Goal: Task Accomplishment & Management: Use online tool/utility

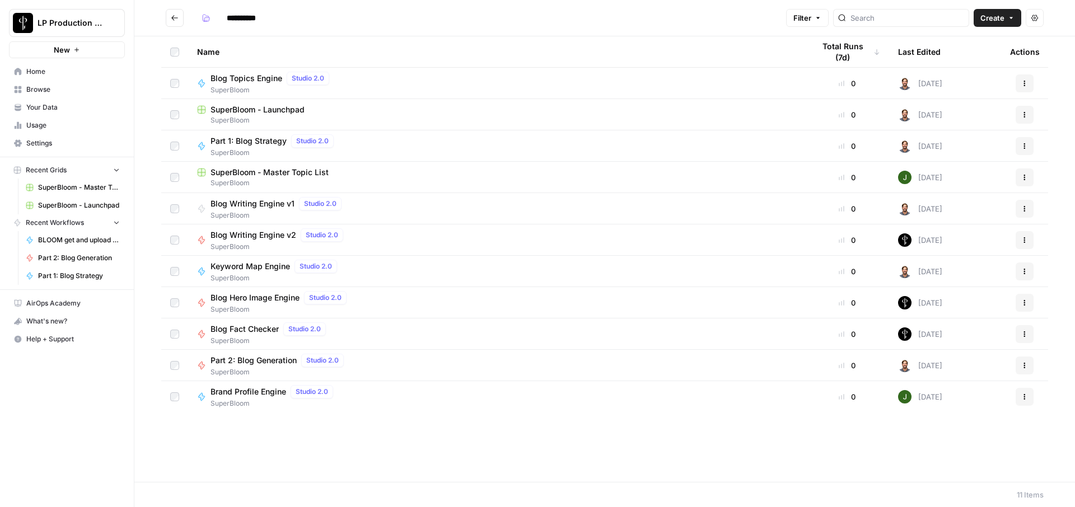
click at [275, 357] on span "Part 2: Blog Generation" at bounding box center [253, 360] width 86 height 11
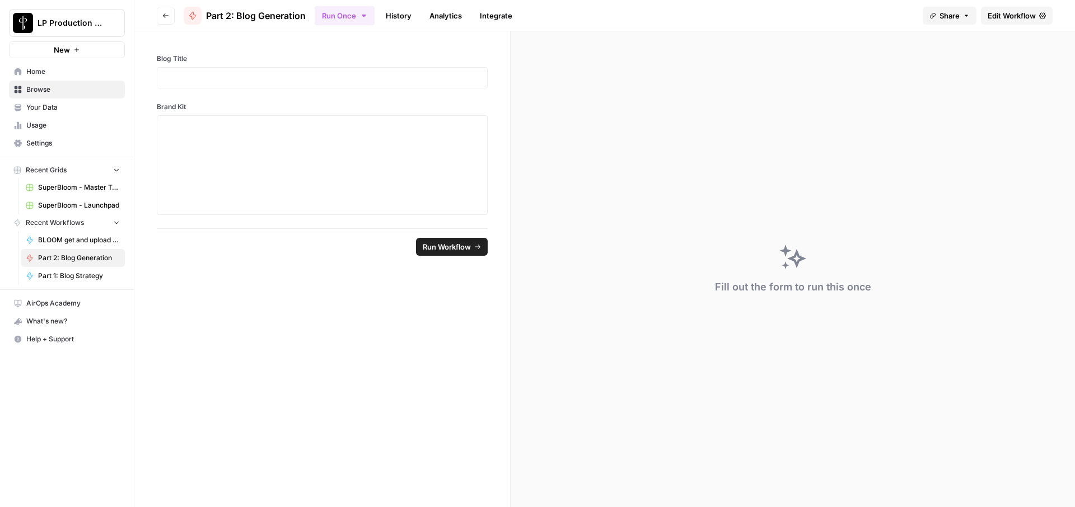
click at [400, 14] on link "History" at bounding box center [398, 16] width 39 height 18
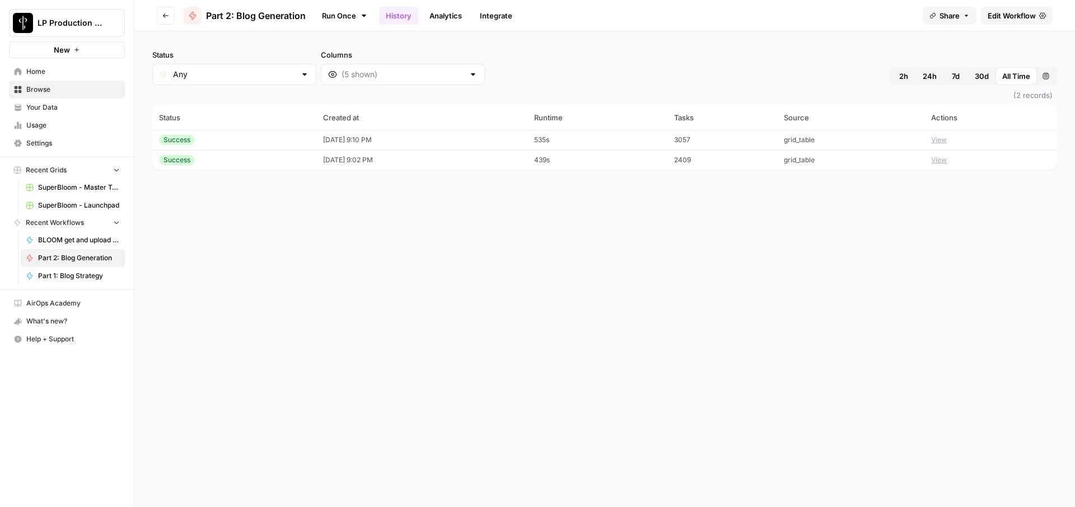
click at [256, 141] on div "Success" at bounding box center [234, 140] width 151 height 10
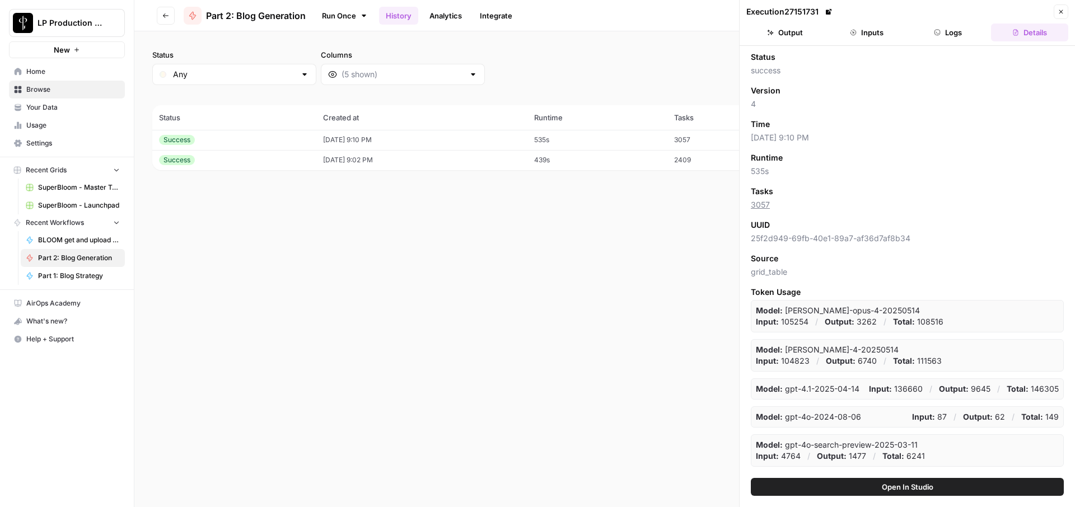
click at [953, 34] on button "Logs" at bounding box center [948, 33] width 77 height 18
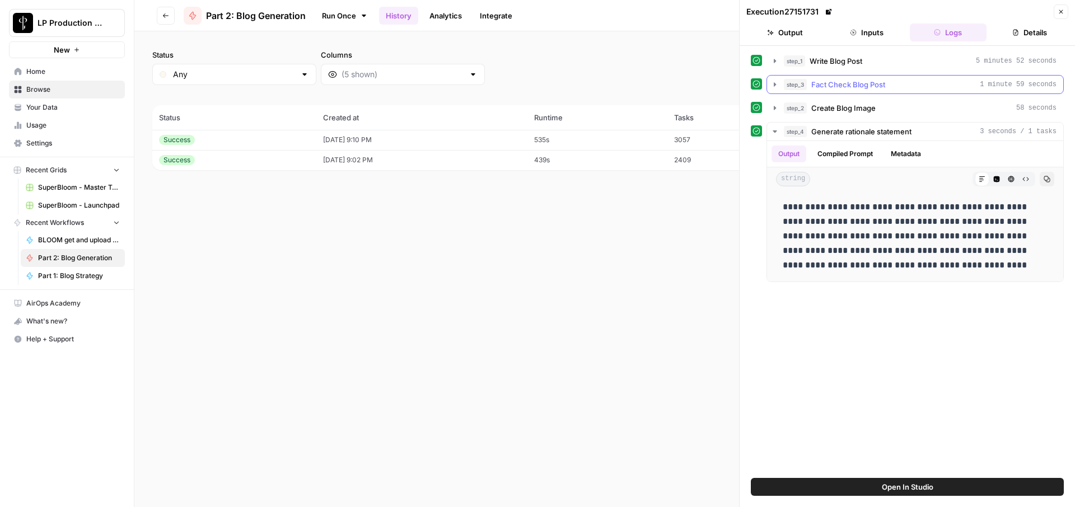
click at [781, 77] on button "step_3 Fact Check Blog Post 1 minute 59 seconds" at bounding box center [915, 85] width 296 height 18
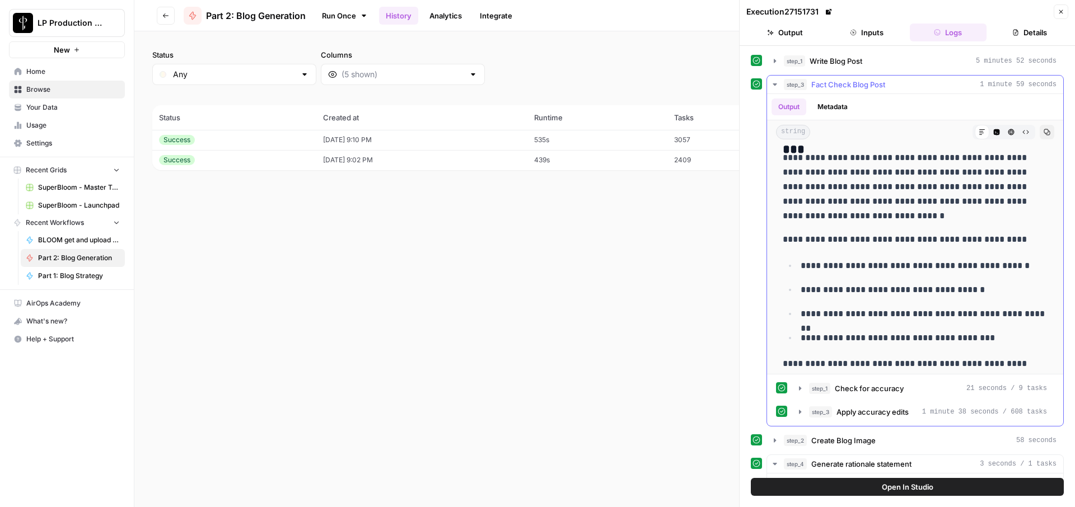
scroll to position [948, 0]
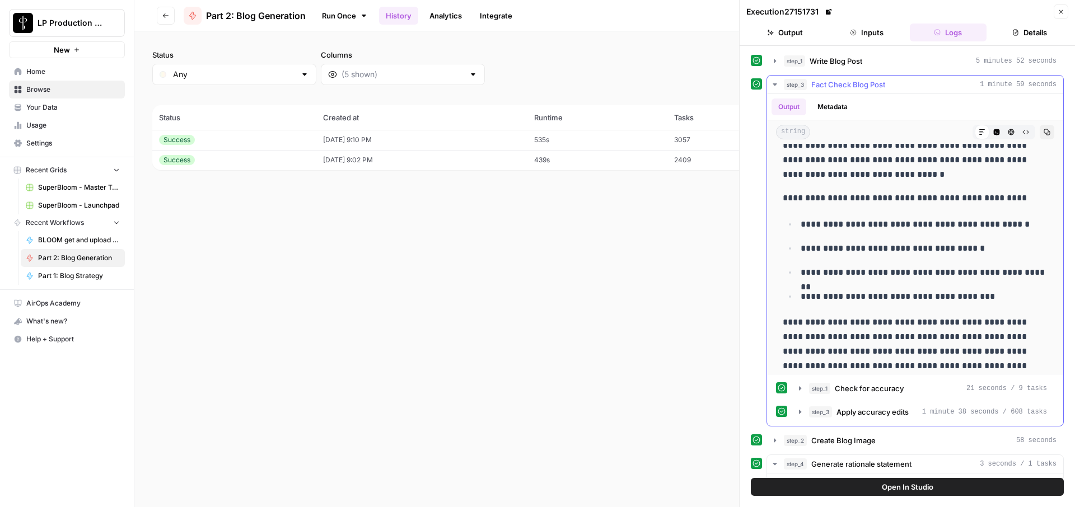
click at [1000, 130] on button "Code Editor" at bounding box center [996, 132] width 15 height 15
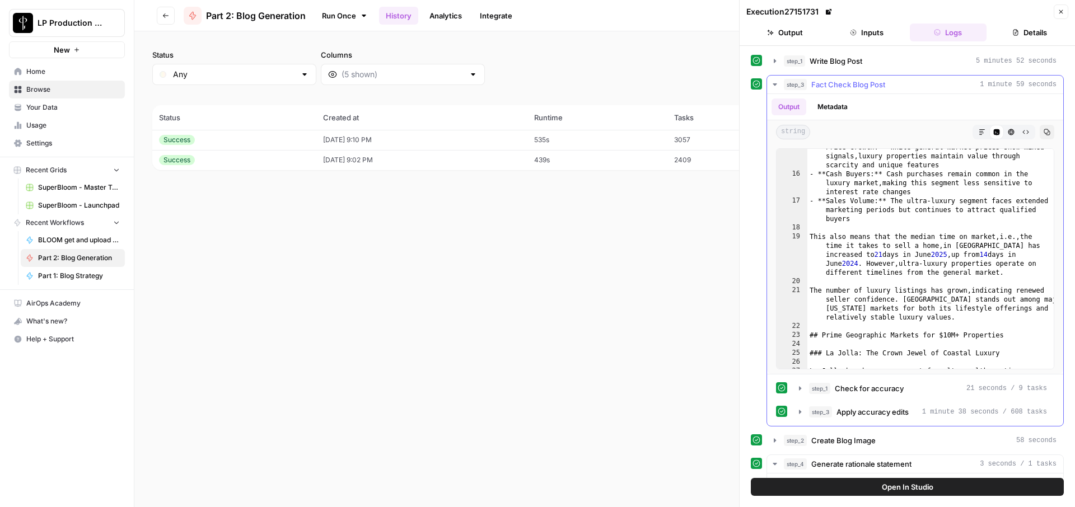
scroll to position [0, 0]
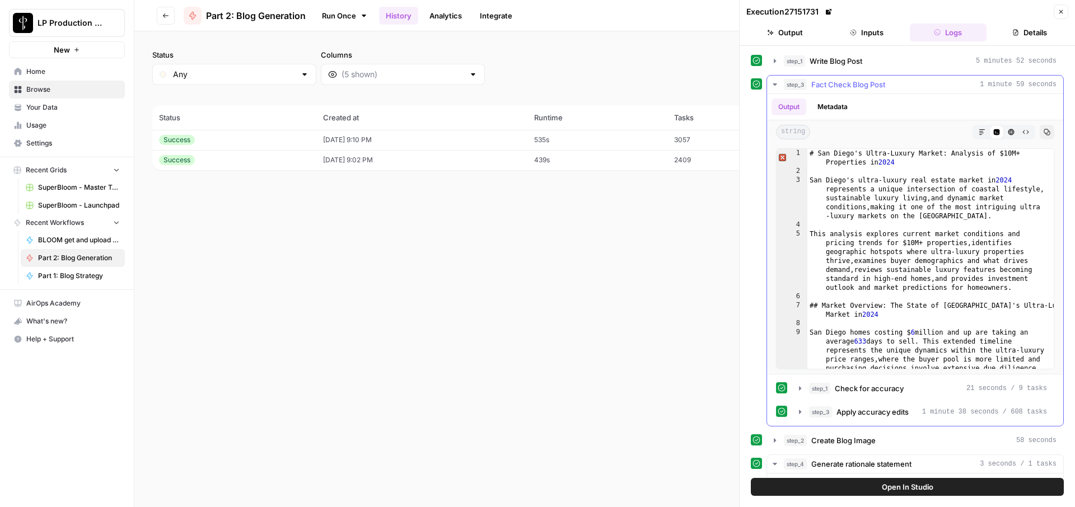
click at [981, 133] on icon "button" at bounding box center [981, 132] width 7 height 7
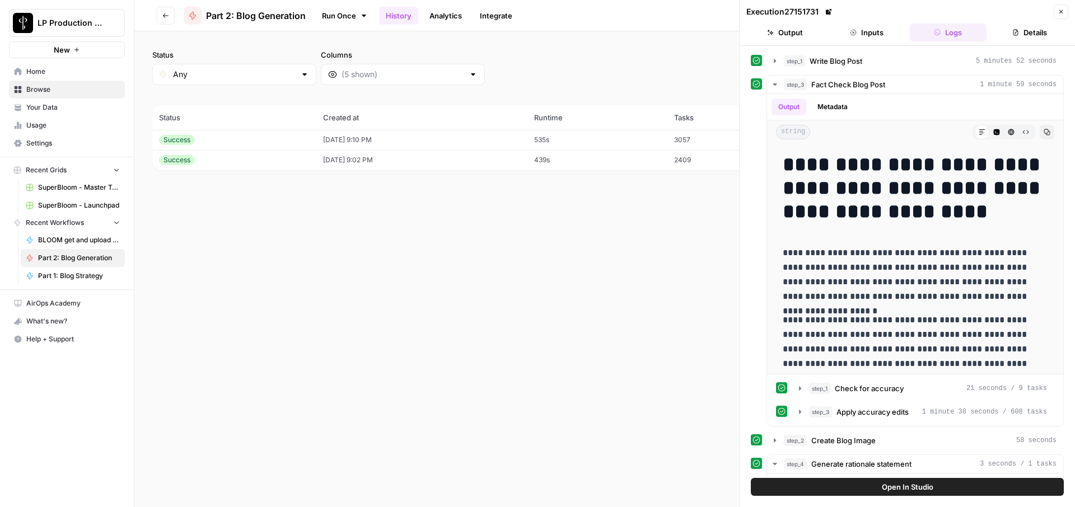
click at [1063, 15] on button "Close" at bounding box center [1060, 11] width 15 height 15
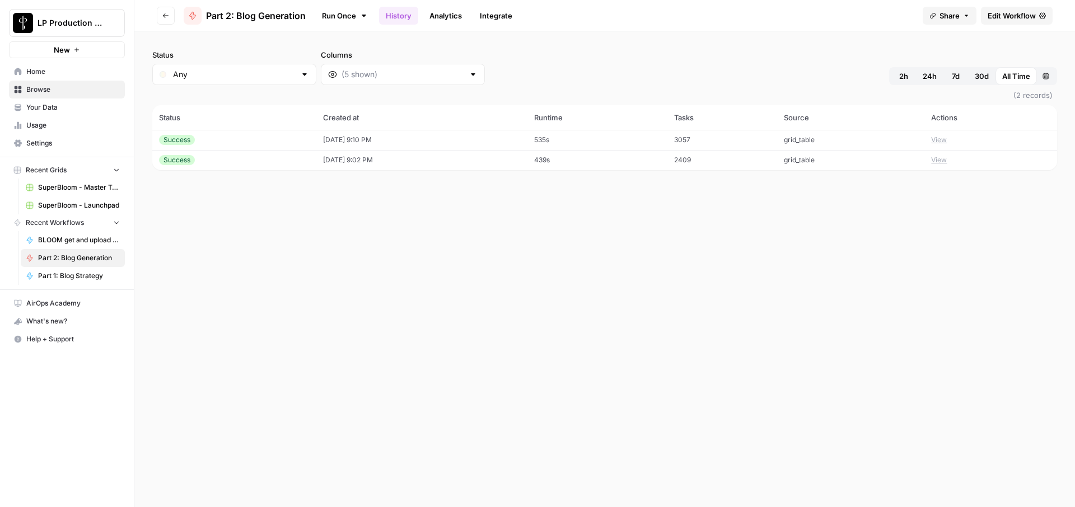
click at [632, 191] on div "Status Any Columns 2h 24h 7d 30d All Time Custom range (2 records) Status Creat…" at bounding box center [604, 269] width 940 height 476
click at [448, 265] on div "Status Any Columns 2h 24h 7d 30d All Time Custom range (2 records) Status Creat…" at bounding box center [604, 269] width 940 height 476
click at [946, 142] on button "View" at bounding box center [939, 140] width 16 height 10
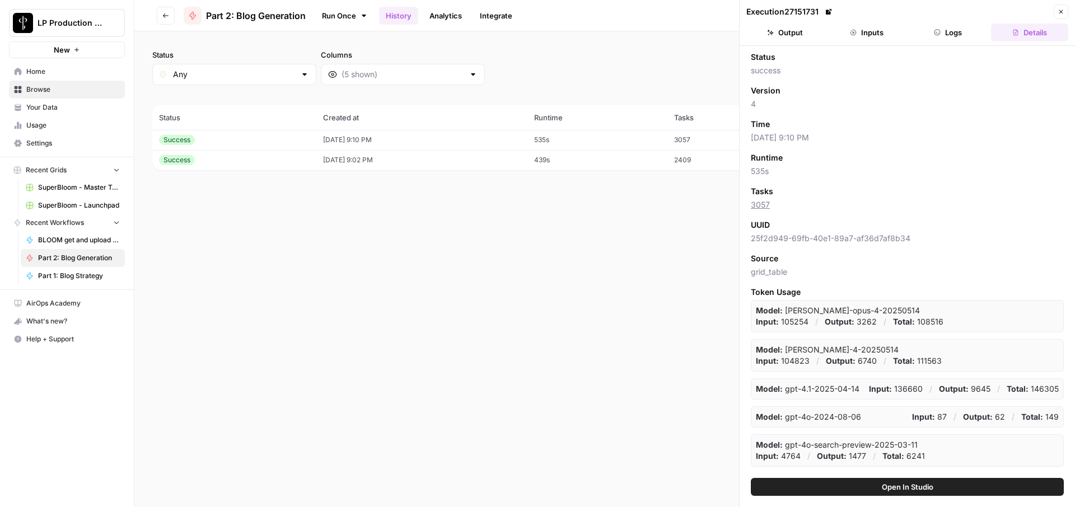
click at [948, 42] on header "Execution 27151731 Close Output Inputs Logs Details" at bounding box center [906, 23] width 335 height 46
click at [952, 34] on button "Logs" at bounding box center [948, 33] width 77 height 18
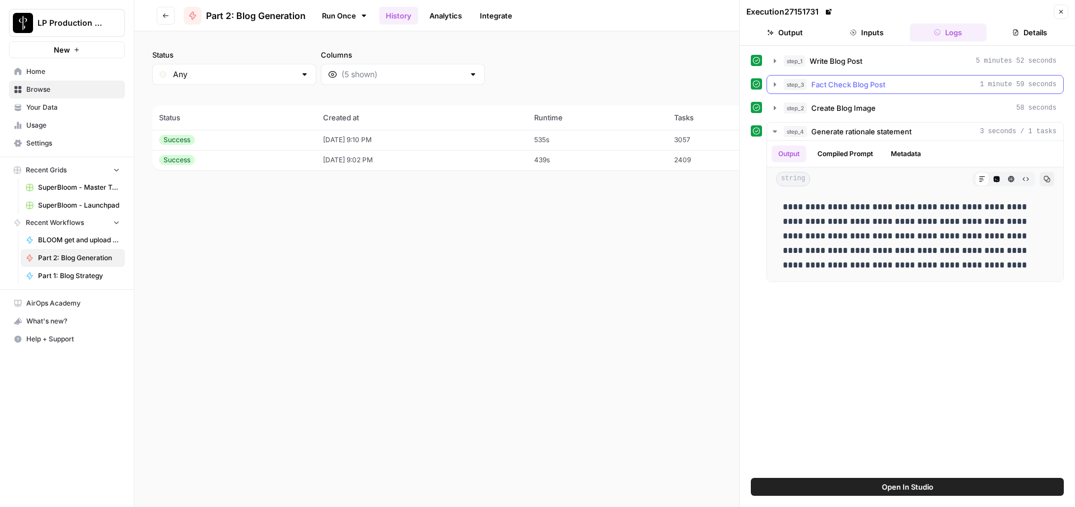
click at [775, 83] on icon "button" at bounding box center [774, 84] width 9 height 9
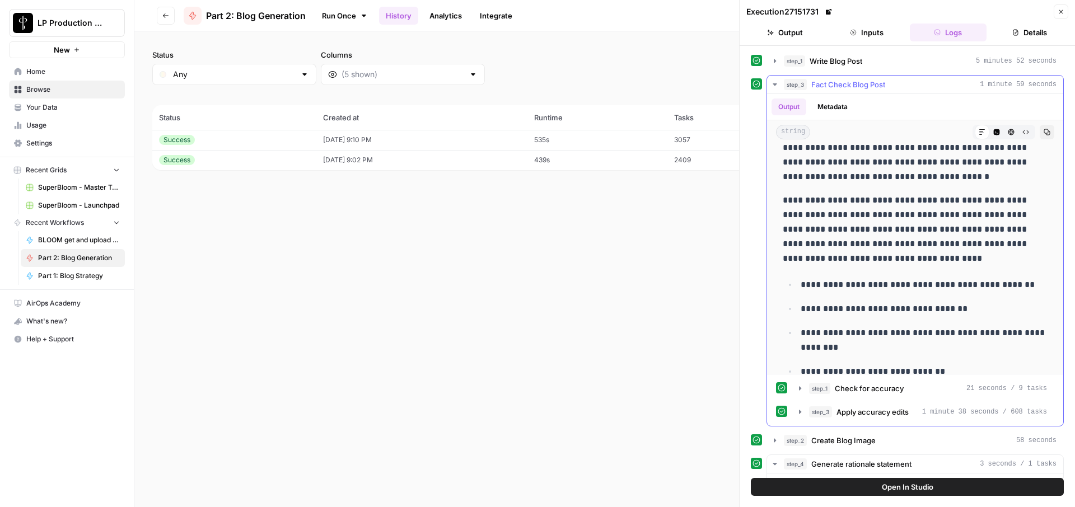
scroll to position [1273, 0]
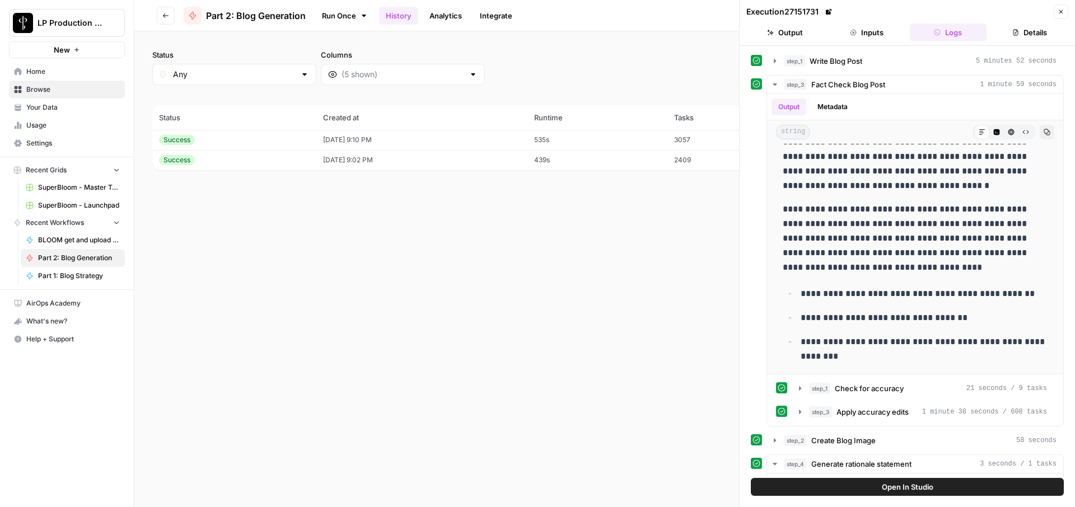
click at [1065, 16] on button "Close" at bounding box center [1060, 11] width 15 height 15
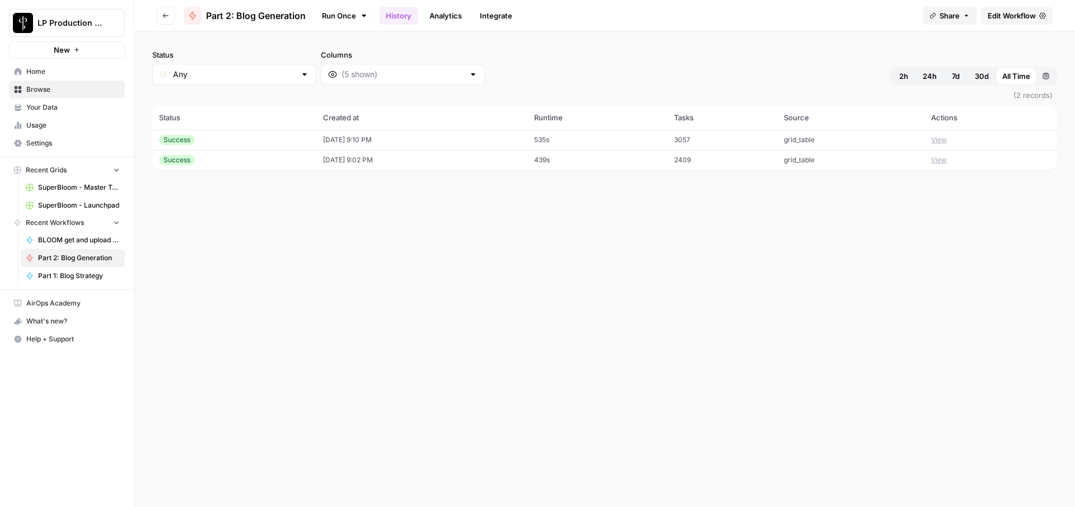
click at [481, 223] on div "Status Any Columns 2h 24h 7d 30d All Time Custom range (2 records) Status Creat…" at bounding box center [604, 269] width 940 height 476
click at [306, 186] on div "Status Any Columns 2h 24h 7d 30d All Time Custom range (2 records) Status Creat…" at bounding box center [604, 269] width 940 height 476
click at [167, 12] on icon "button" at bounding box center [165, 15] width 7 height 7
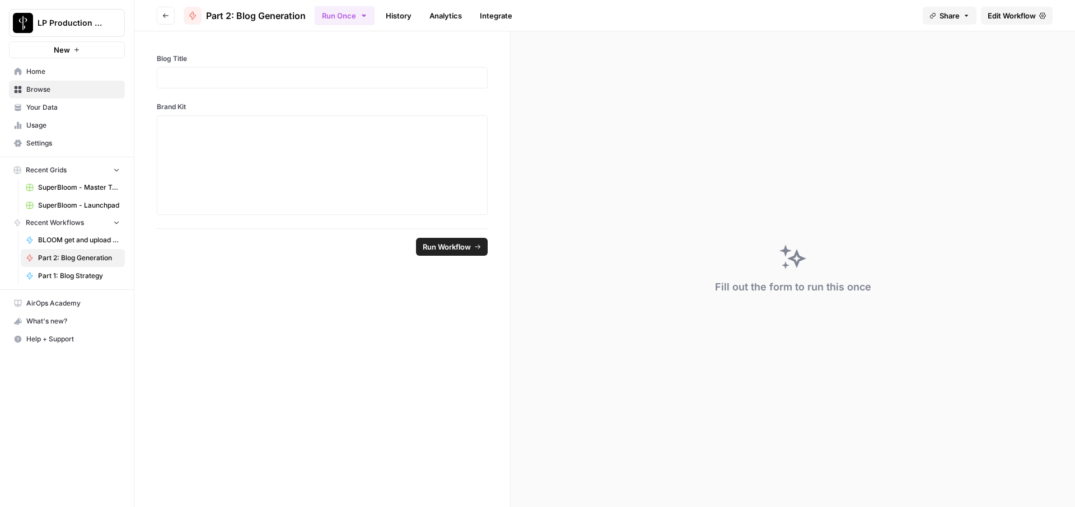
click at [170, 17] on button "Go back" at bounding box center [166, 16] width 18 height 18
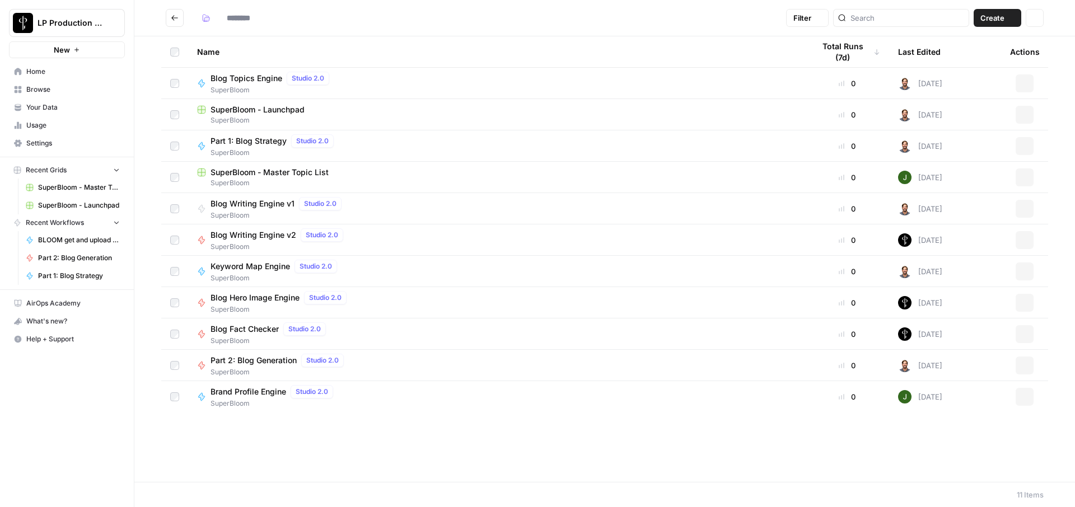
type input "**********"
click at [261, 330] on span "Blog Fact Checker" at bounding box center [244, 329] width 68 height 11
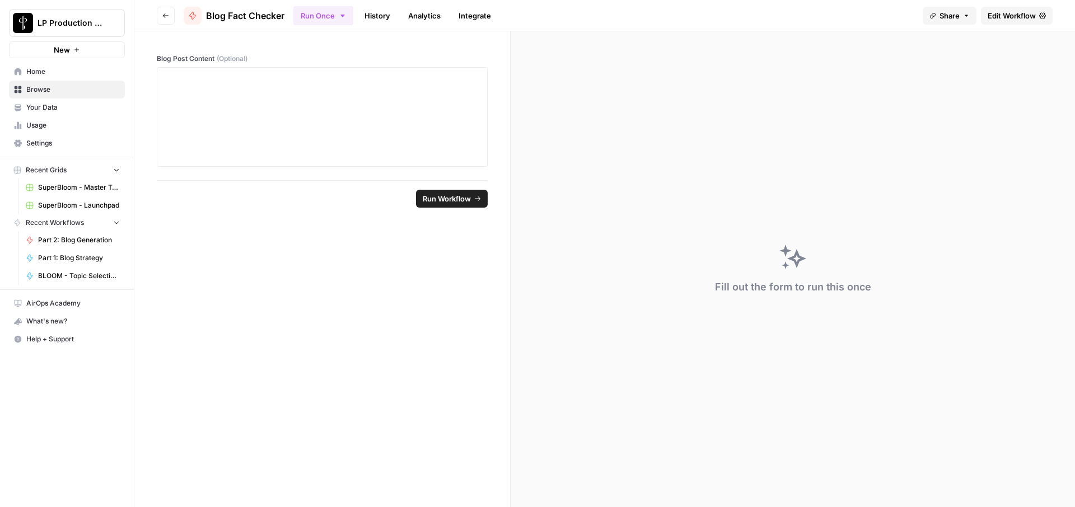
click at [396, 5] on ul "Run Once History Analytics Integrate" at bounding box center [395, 15] width 204 height 22
click at [382, 20] on link "History" at bounding box center [377, 16] width 39 height 18
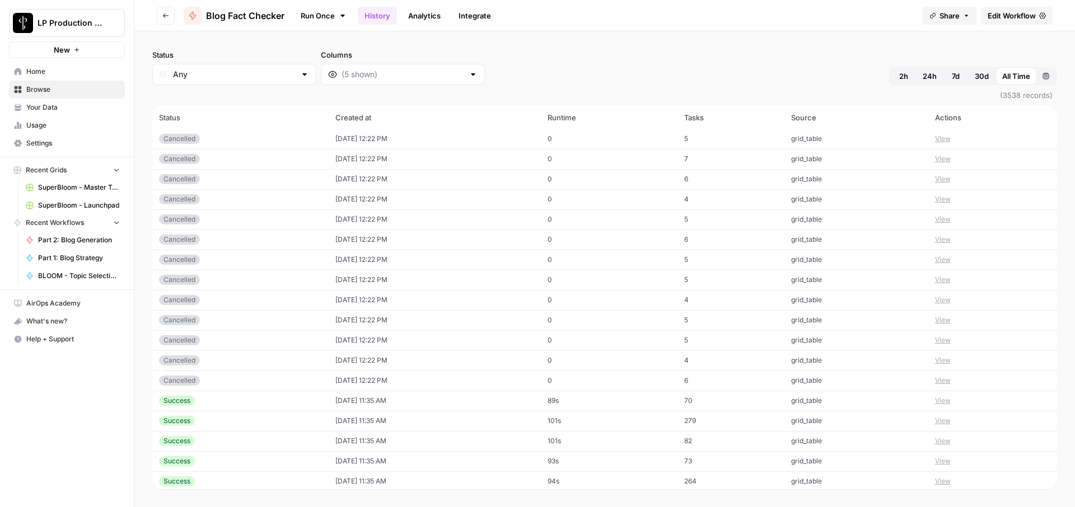
scroll to position [394, 0]
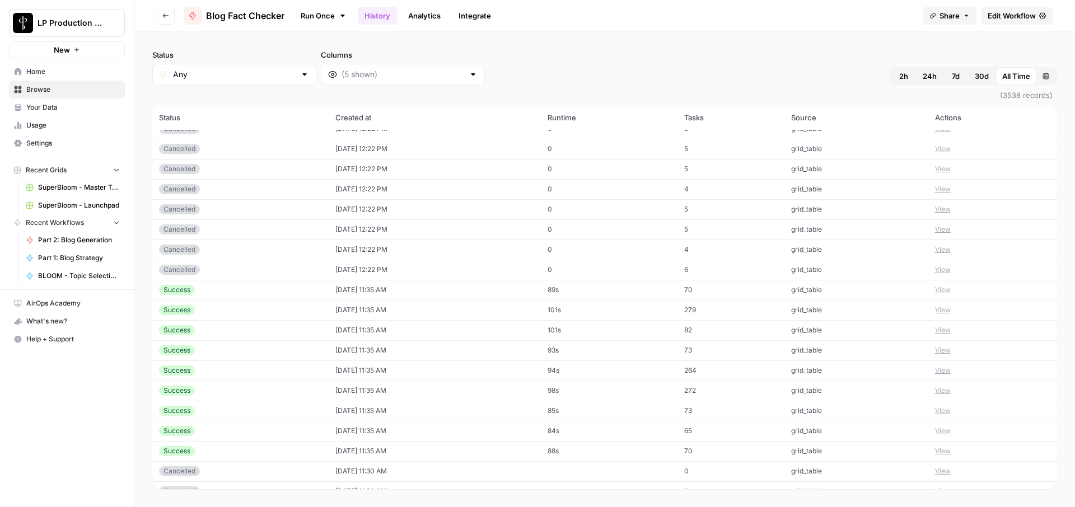
click at [353, 279] on tbody "Cancelled [DATE] 12:22 PM 0 grid_table View Cancelled [DATE] 12:22 PM 0 grid_ta…" at bounding box center [604, 340] width 905 height 1209
click at [358, 285] on td "[DATE] 11:35 AM" at bounding box center [435, 289] width 213 height 20
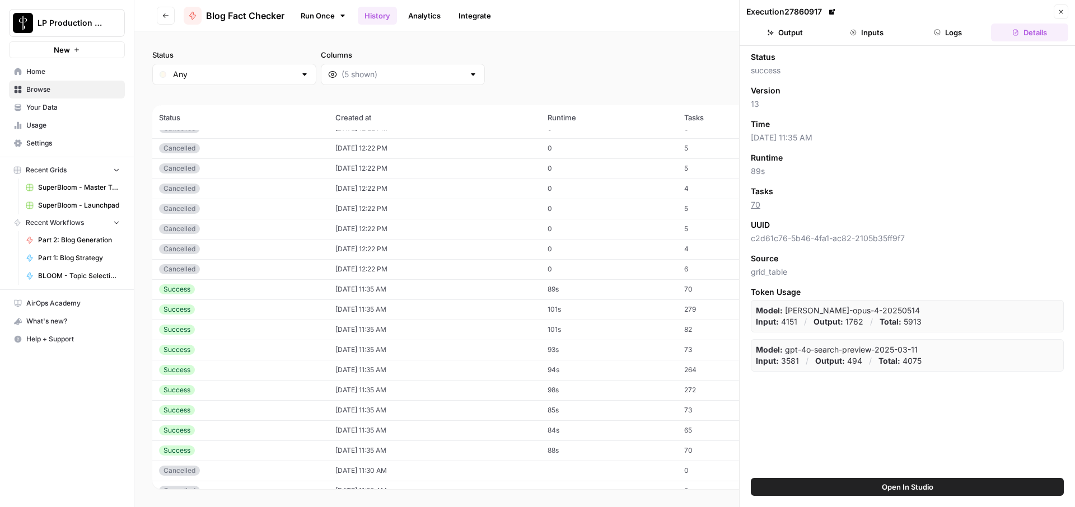
click at [958, 29] on button "Logs" at bounding box center [948, 33] width 77 height 18
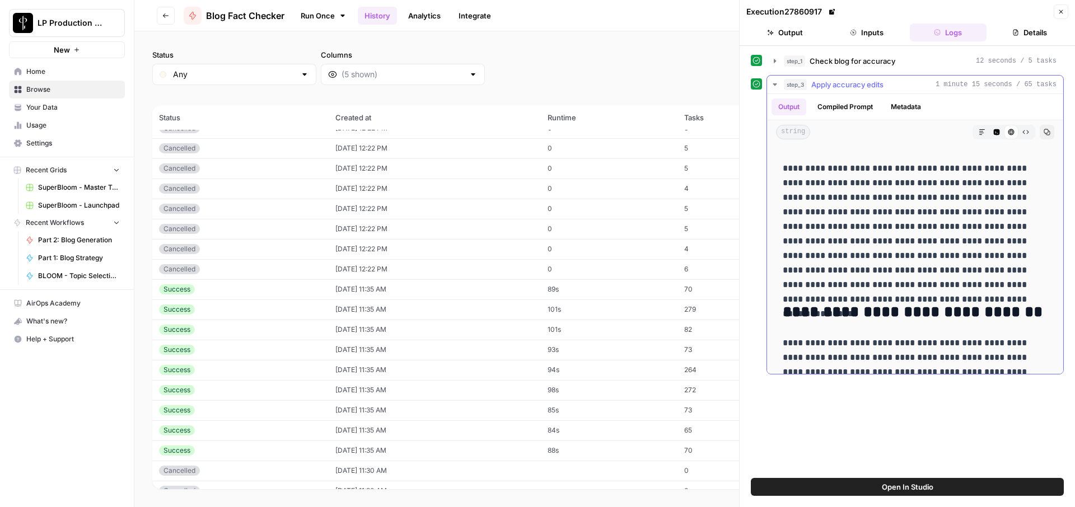
scroll to position [95, 0]
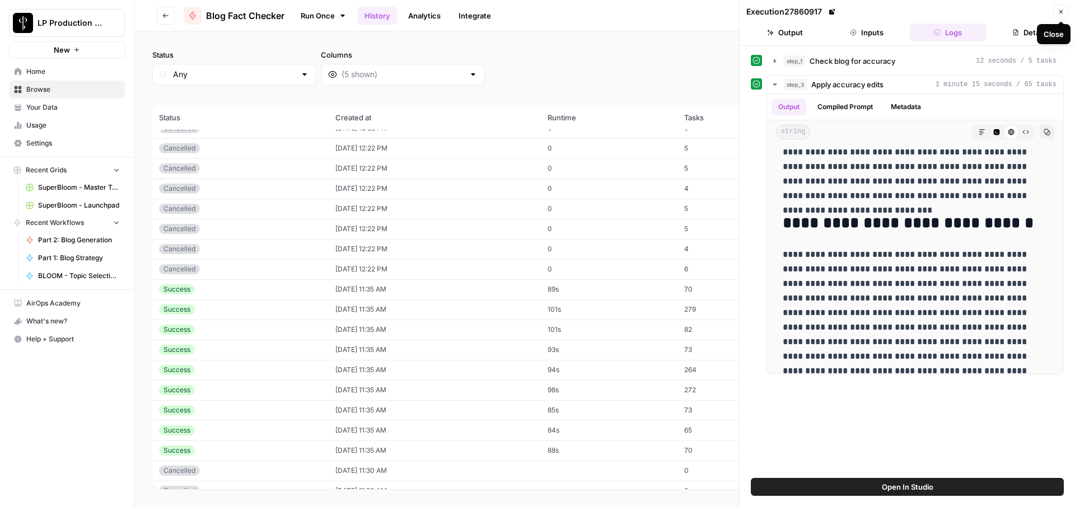
click at [1057, 10] on icon "button" at bounding box center [1060, 11] width 7 height 7
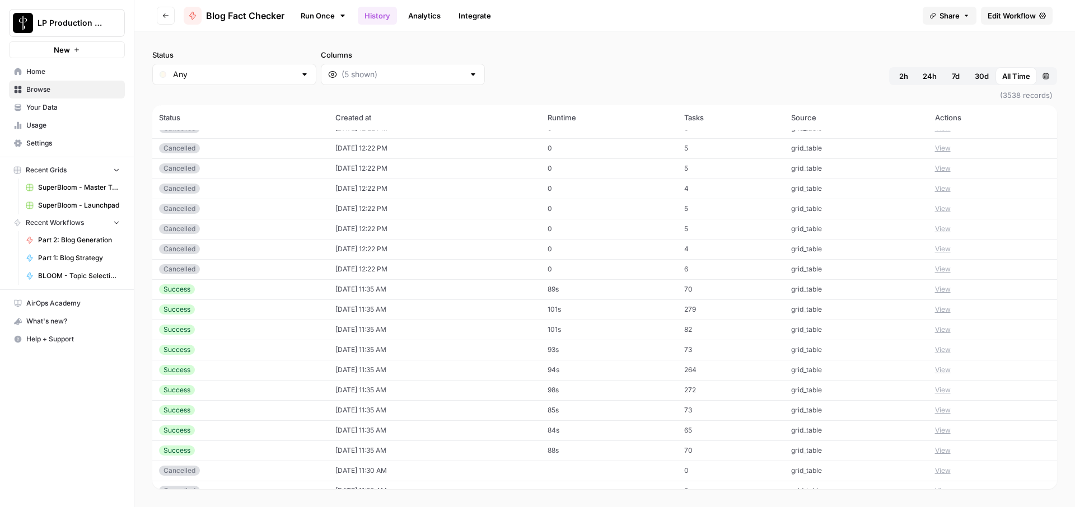
click at [1002, 18] on span "Edit Workflow" at bounding box center [1011, 15] width 48 height 11
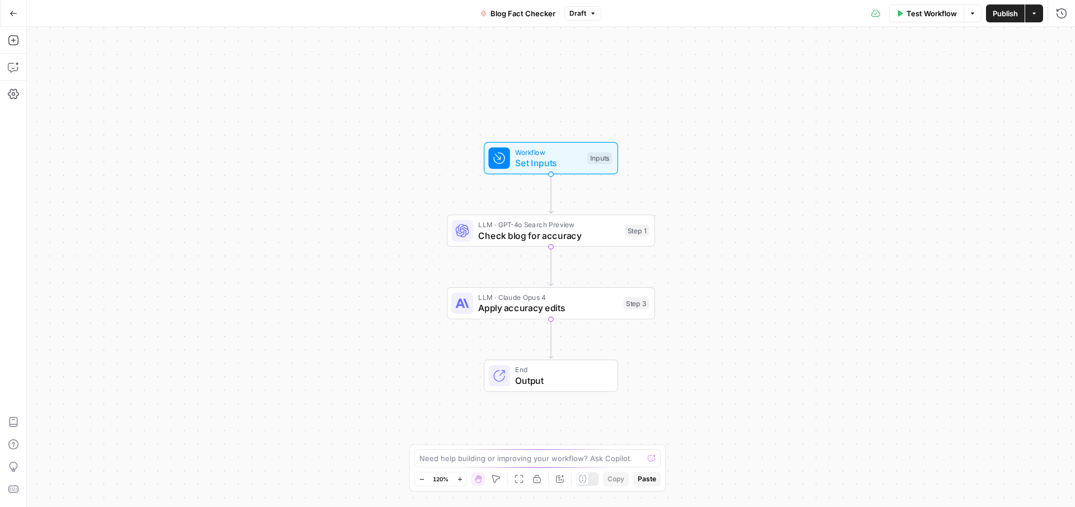
click at [577, 383] on span "Output" at bounding box center [560, 380] width 91 height 13
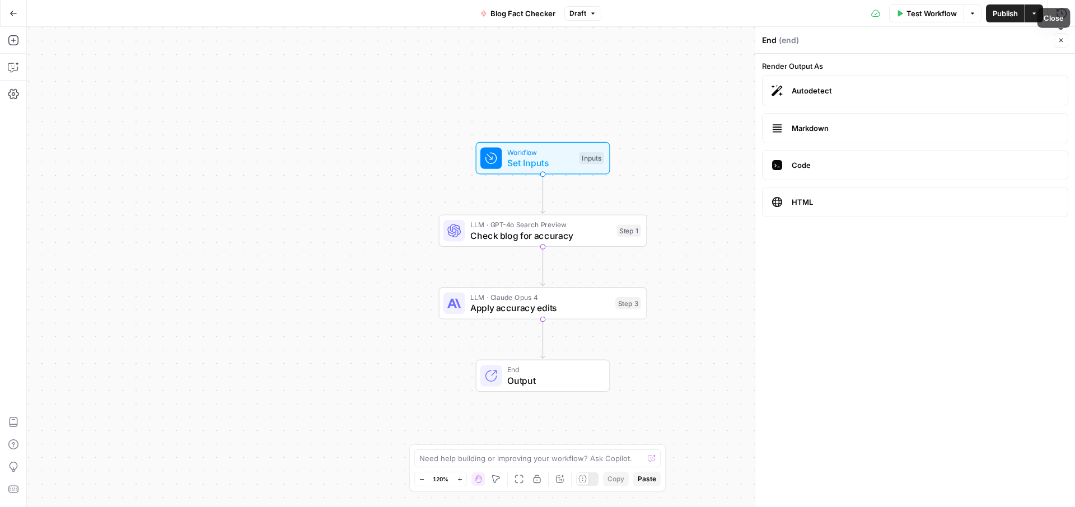
click at [1058, 34] on button "Close" at bounding box center [1060, 40] width 15 height 15
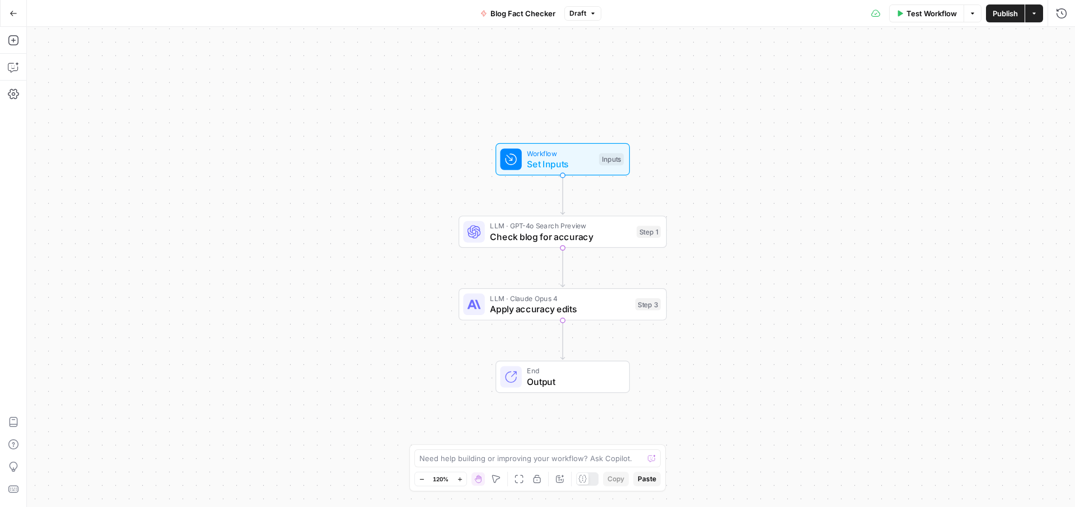
click at [117, 240] on div "Workflow Set Inputs Inputs LLM · GPT-4o Search Preview Check blog for accuracy …" at bounding box center [551, 267] width 1048 height 480
click at [21, 42] on button "Add Steps" at bounding box center [13, 40] width 18 height 18
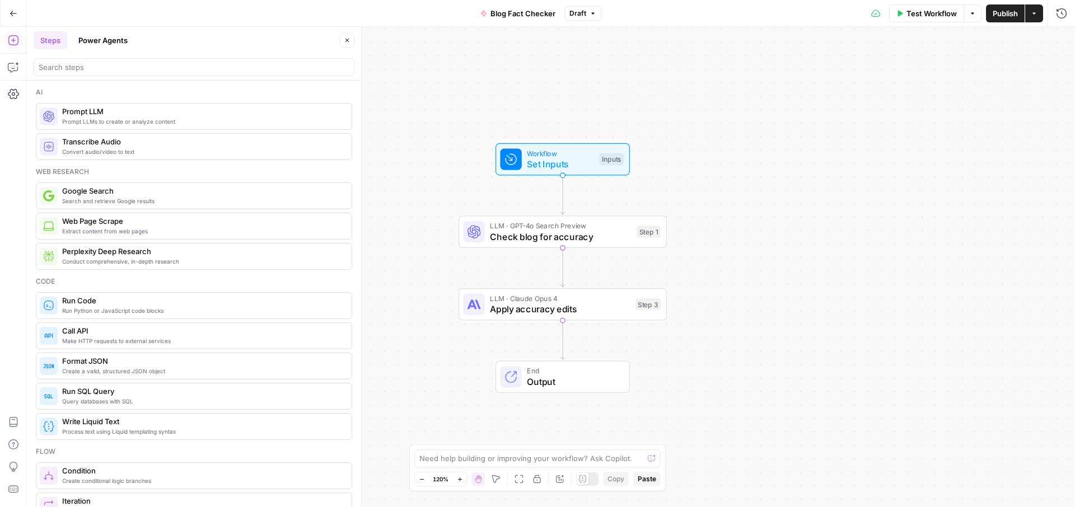
scroll to position [3, 0]
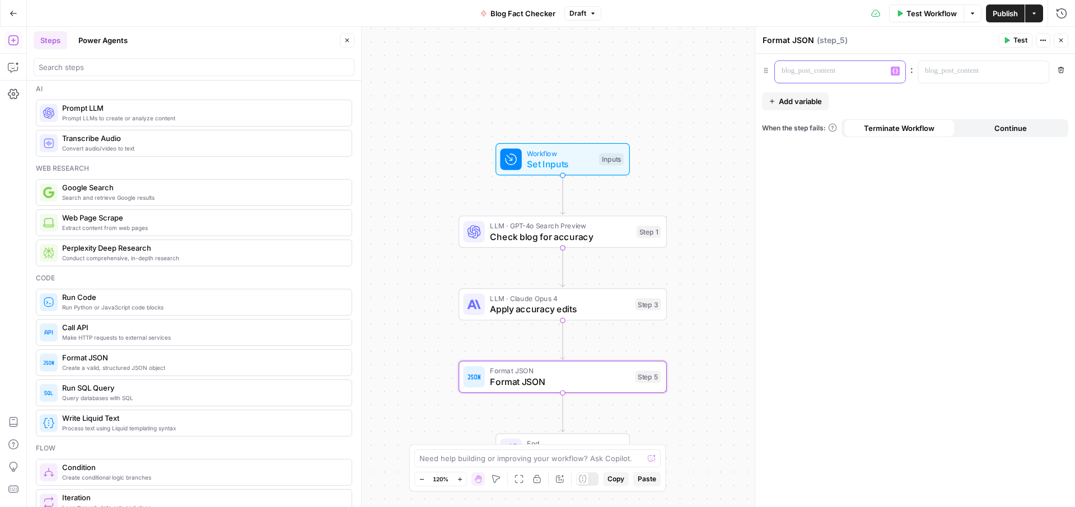
click at [854, 71] on p at bounding box center [830, 70] width 99 height 11
click at [960, 76] on p at bounding box center [974, 70] width 99 height 11
click at [1039, 74] on button "Variables Menu" at bounding box center [1038, 71] width 9 height 9
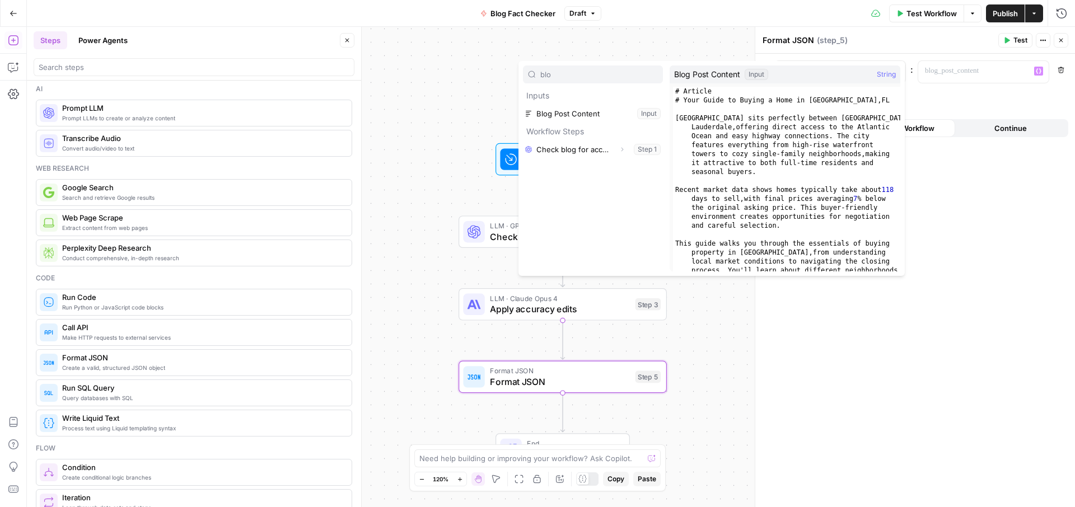
type input "blo"
click at [990, 97] on div "***** : “/” to reference Variables Menu Remove Add variable When the step fails…" at bounding box center [915, 280] width 320 height 453
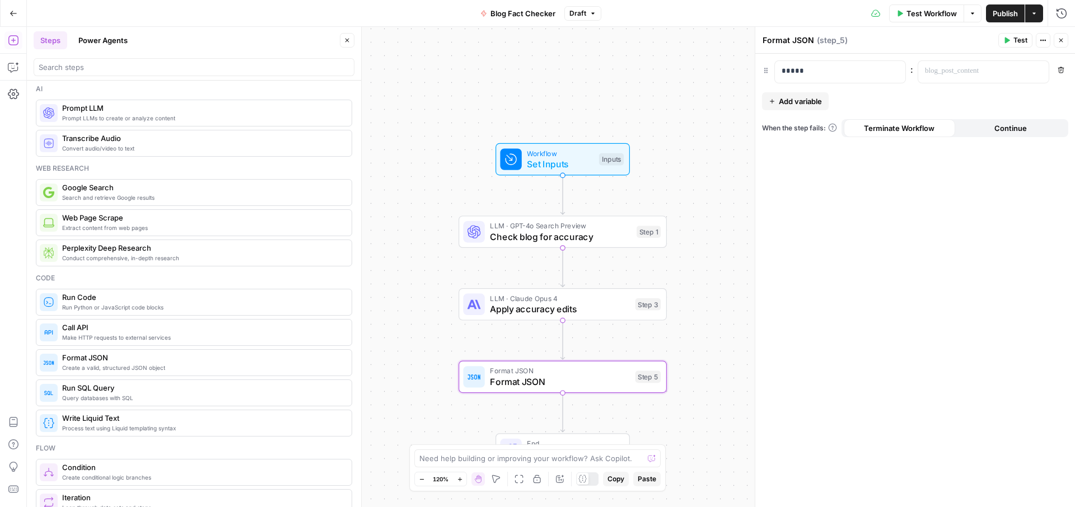
click at [1058, 39] on icon "button" at bounding box center [1060, 40] width 7 height 7
drag, startPoint x: 662, startPoint y: 65, endPoint x: 649, endPoint y: 57, distance: 16.1
click at [662, 65] on div "Workflow Set Inputs Inputs LLM · GPT-4o Search Preview Check blog for accuracy …" at bounding box center [551, 267] width 1048 height 480
click at [503, 95] on div "Workflow Set Inputs Inputs LLM · GPT-4o Search Preview Check blog for accuracy …" at bounding box center [551, 267] width 1048 height 480
click at [486, 199] on div "Workflow Set Inputs Inputs LLM · GPT-4o Search Preview Check blog for accuracy …" at bounding box center [551, 267] width 1048 height 480
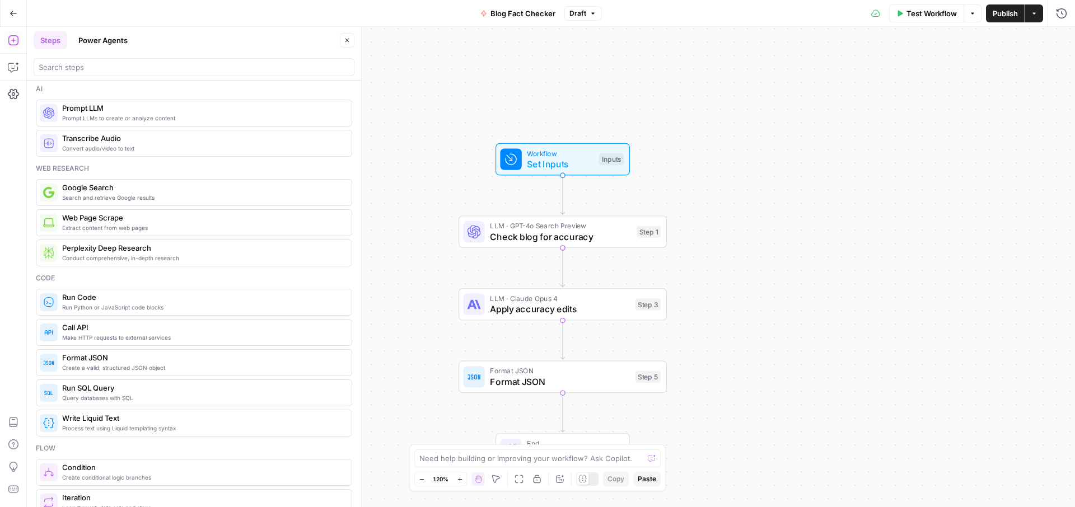
click at [354, 38] on button "Close" at bounding box center [347, 40] width 15 height 15
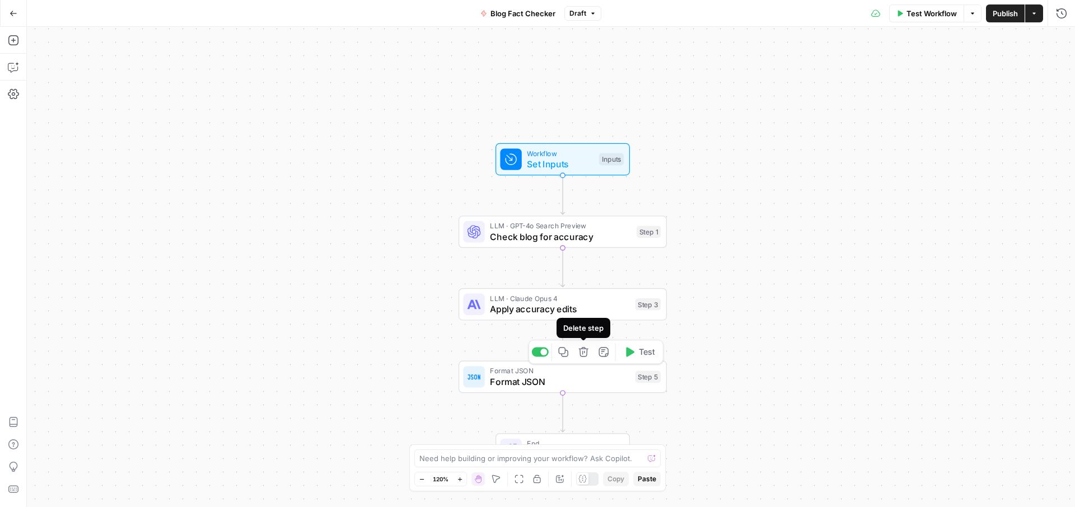
click at [575, 354] on button "Delete step" at bounding box center [583, 351] width 17 height 17
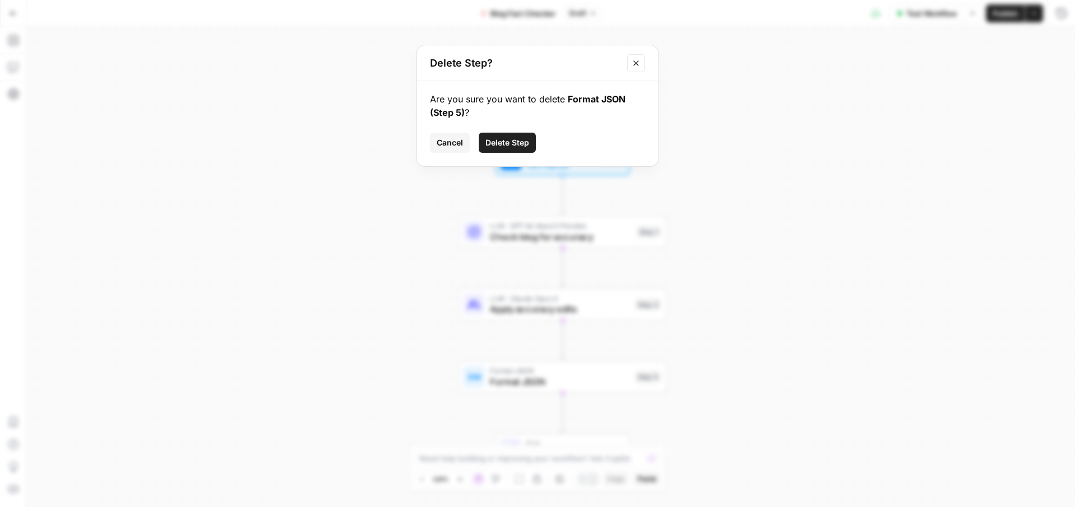
click at [522, 138] on span "Delete Step" at bounding box center [507, 142] width 44 height 11
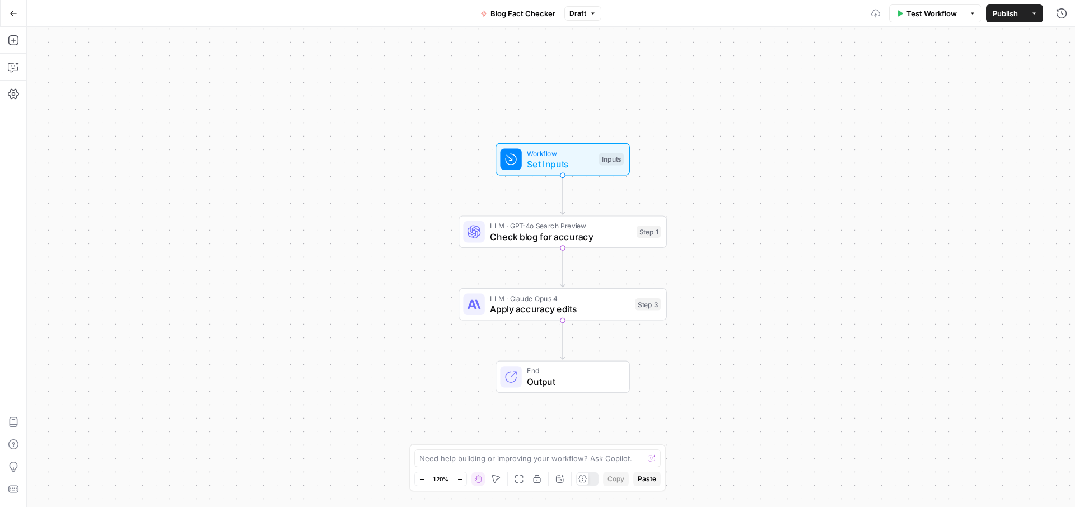
drag, startPoint x: 361, startPoint y: 130, endPoint x: 231, endPoint y: 89, distance: 136.3
click at [354, 130] on div "Workflow Set Inputs Inputs LLM · GPT-4o Search Preview Check blog for accuracy …" at bounding box center [551, 267] width 1048 height 480
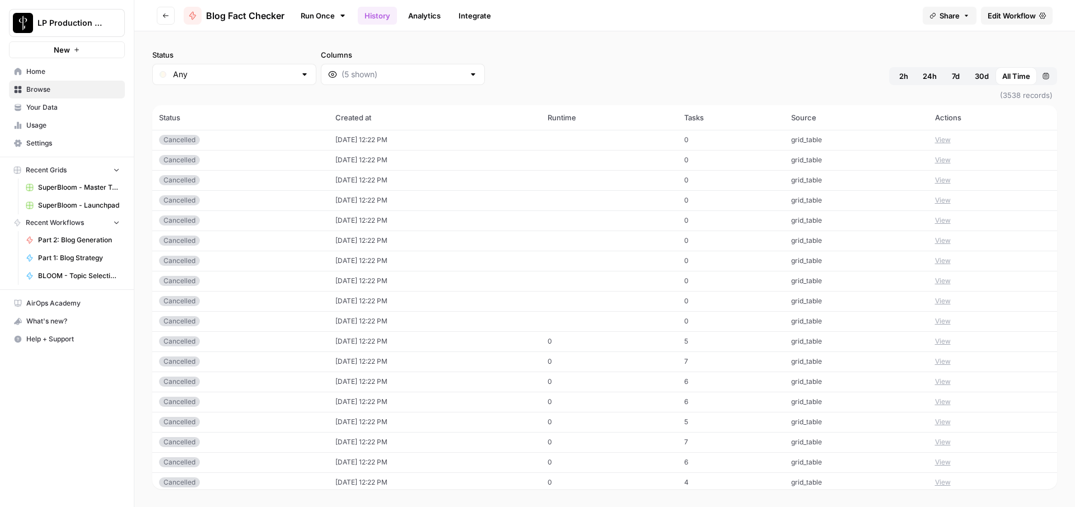
click at [160, 15] on button "Go back" at bounding box center [166, 16] width 18 height 18
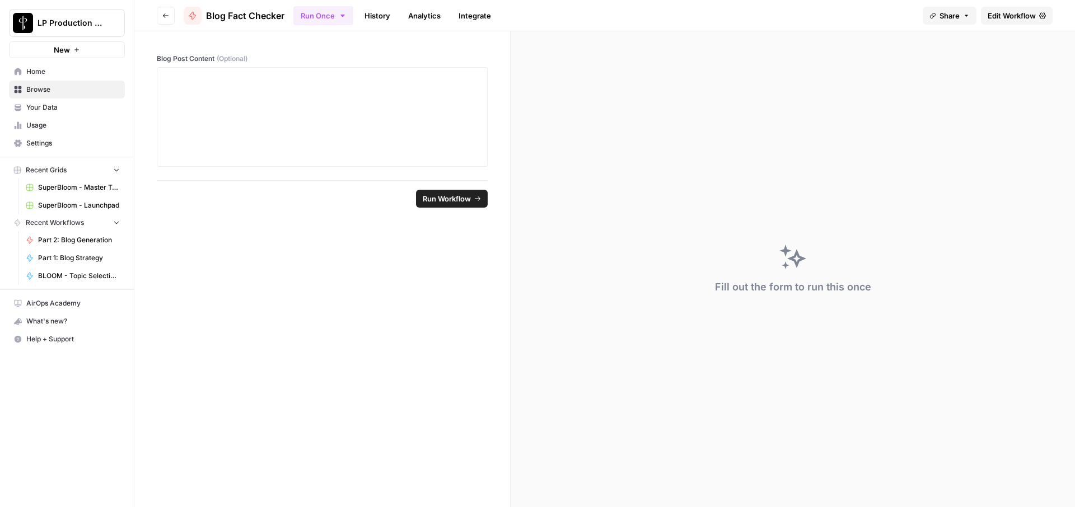
click at [161, 15] on button "Go back" at bounding box center [166, 16] width 18 height 18
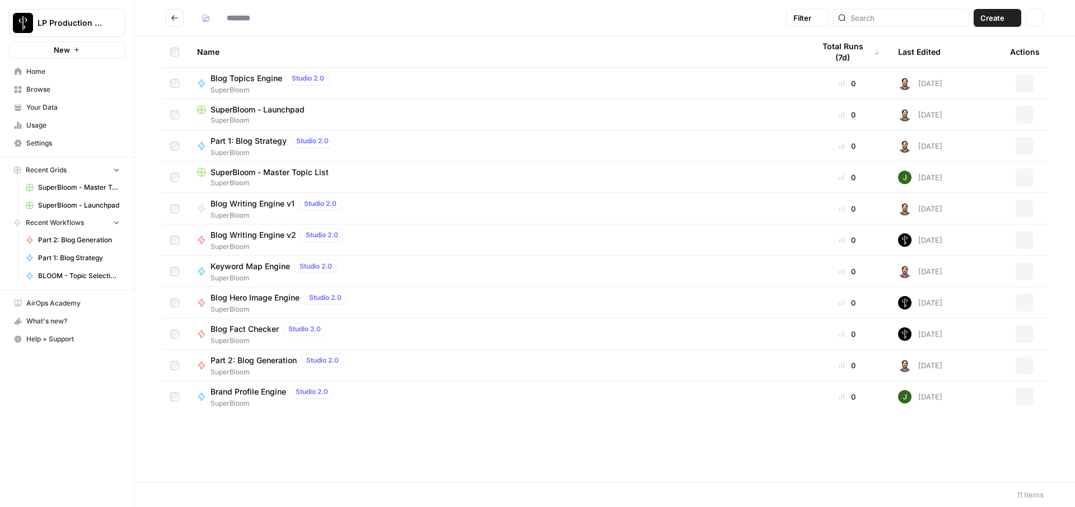
type input "**********"
click at [280, 359] on span "Part 2: Blog Generation" at bounding box center [253, 360] width 86 height 11
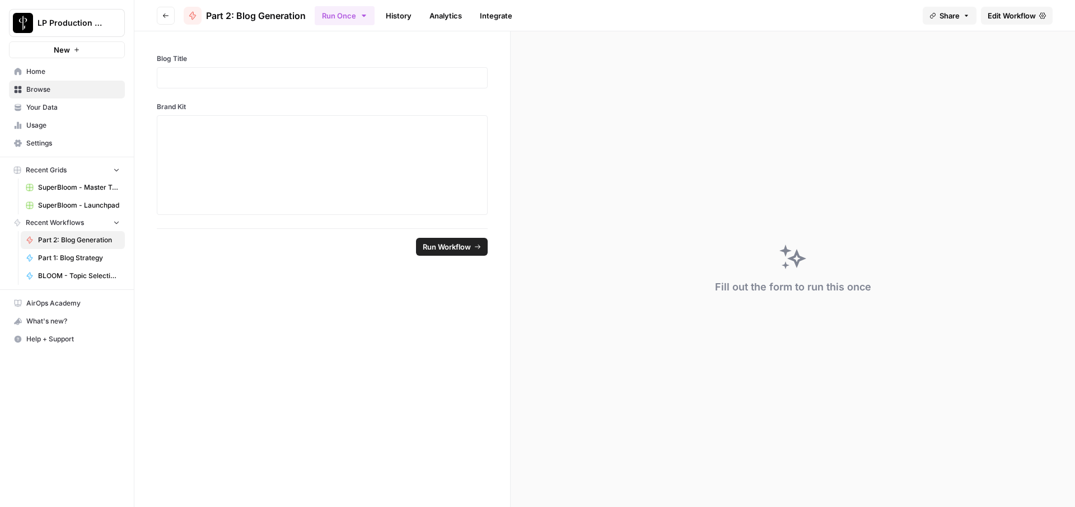
click at [1023, 20] on span "Edit Workflow" at bounding box center [1011, 15] width 48 height 11
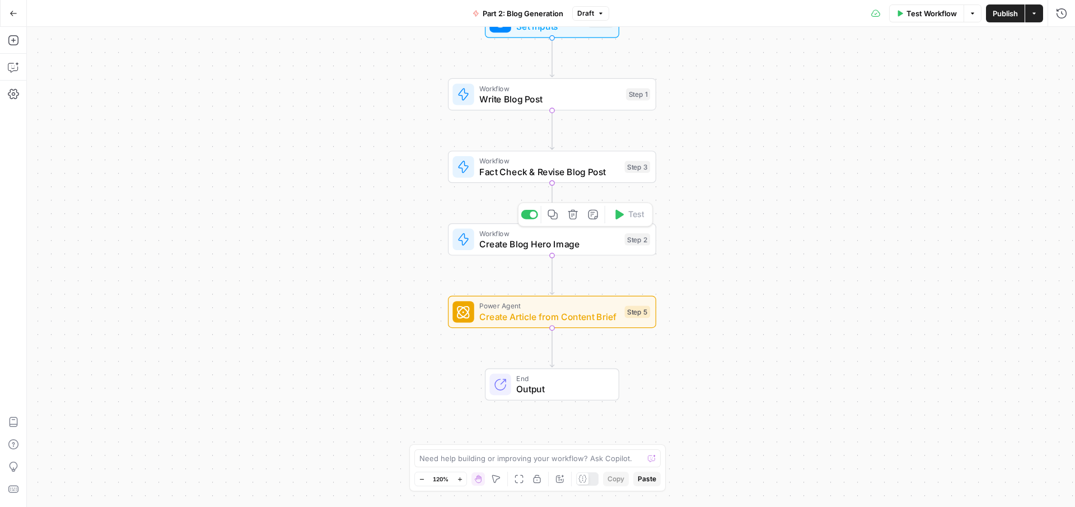
click at [526, 219] on div "Copy step Delete step Add Note Test" at bounding box center [585, 215] width 135 height 24
click at [528, 215] on div at bounding box center [529, 215] width 17 height 10
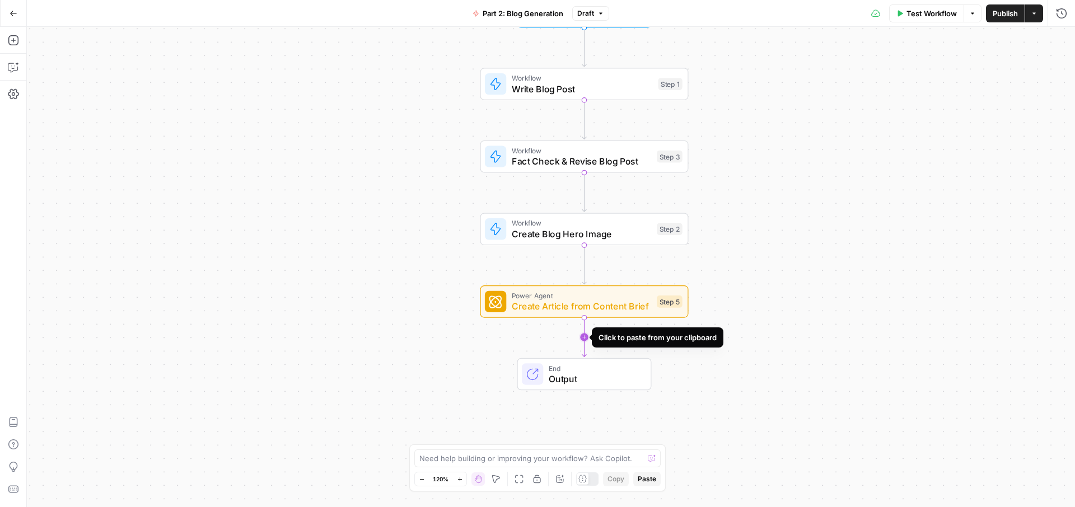
click at [585, 340] on icon "Edge from step_5 to end" at bounding box center [584, 337] width 4 height 39
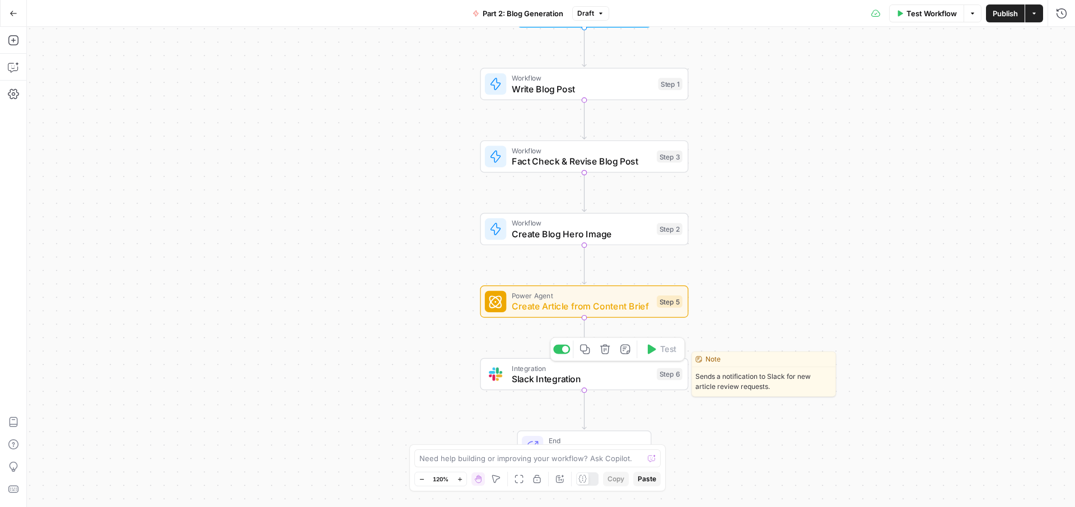
click at [602, 346] on icon "button" at bounding box center [604, 349] width 11 height 11
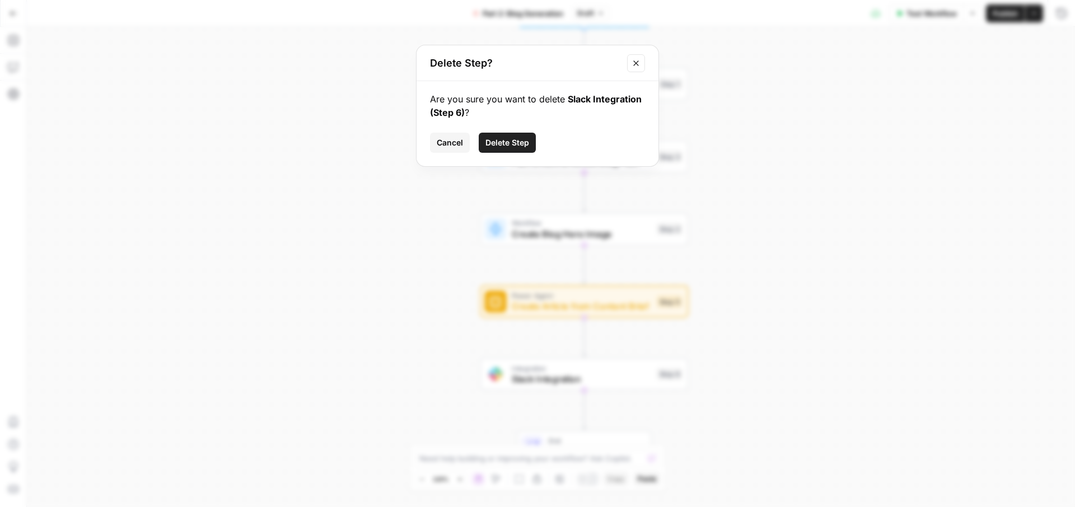
click at [533, 140] on button "Delete Step" at bounding box center [507, 143] width 57 height 20
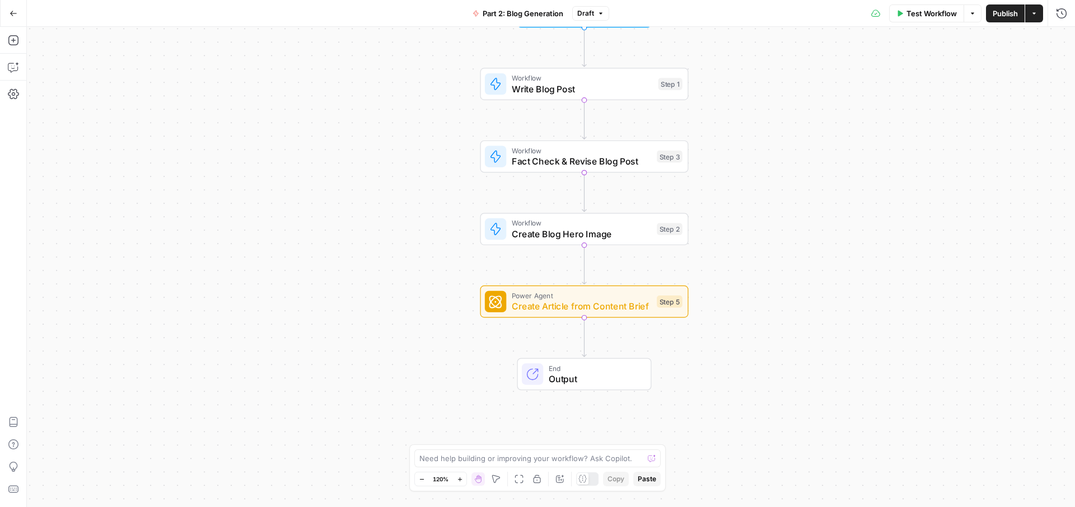
click at [24, 48] on div "Add Steps Copilot Settings AirOps Academy Help Give Feedback Shortcuts" at bounding box center [13, 267] width 27 height 480
click at [23, 44] on div "Add Steps Copilot Settings AirOps Academy Help Give Feedback Shortcuts" at bounding box center [13, 267] width 27 height 480
click at [12, 37] on icon "button" at bounding box center [13, 40] width 11 height 11
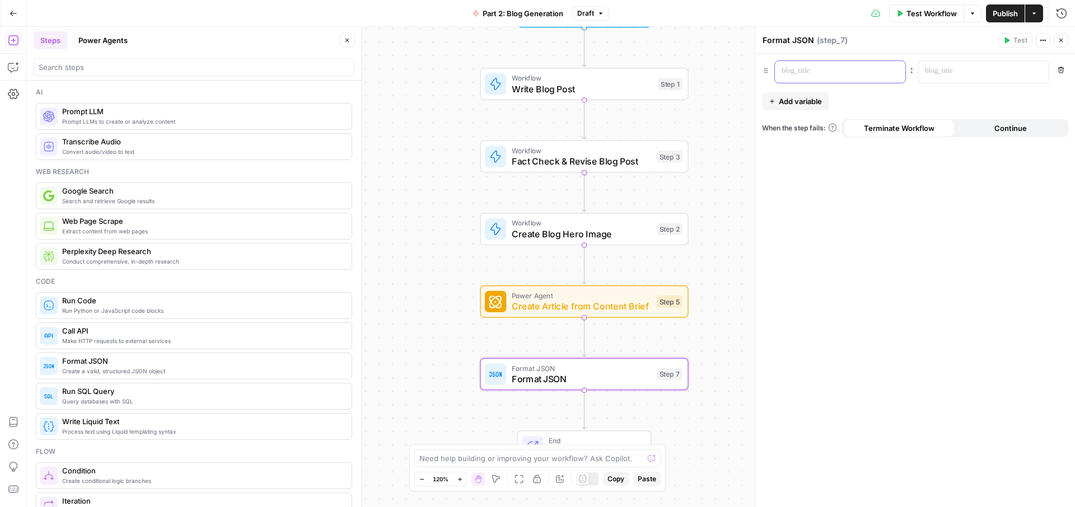
click at [824, 64] on div at bounding box center [831, 72] width 113 height 22
click at [962, 71] on p at bounding box center [974, 70] width 99 height 11
click at [1035, 75] on button "Variables Menu" at bounding box center [1038, 71] width 9 height 9
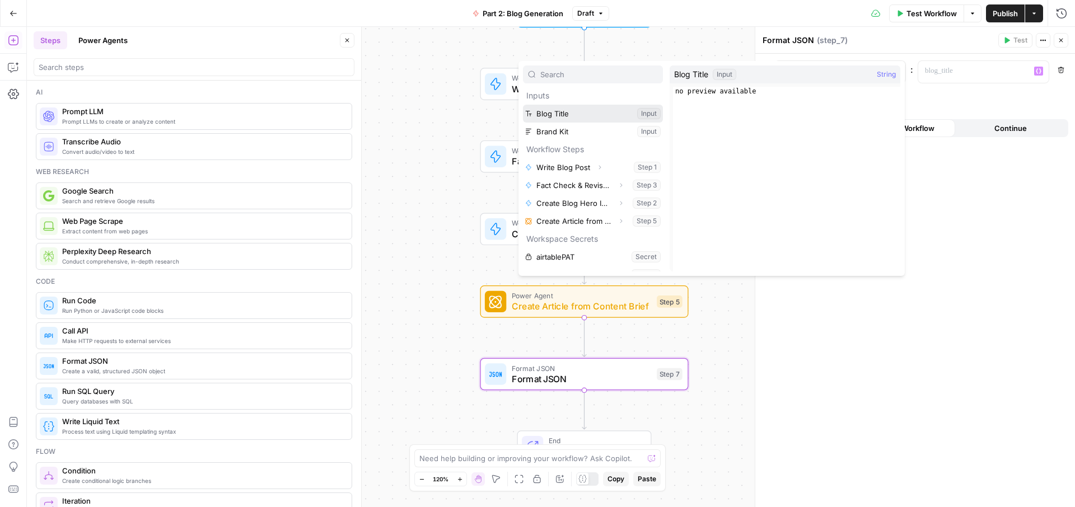
click at [542, 110] on button "Select variable Blog Title" at bounding box center [593, 114] width 140 height 18
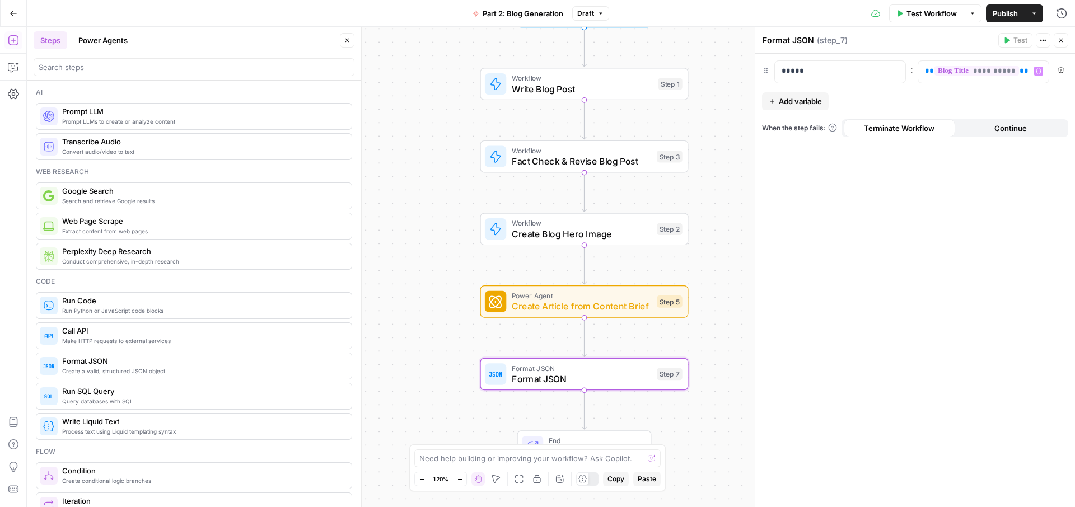
click at [796, 99] on span "Add variable" at bounding box center [800, 101] width 43 height 11
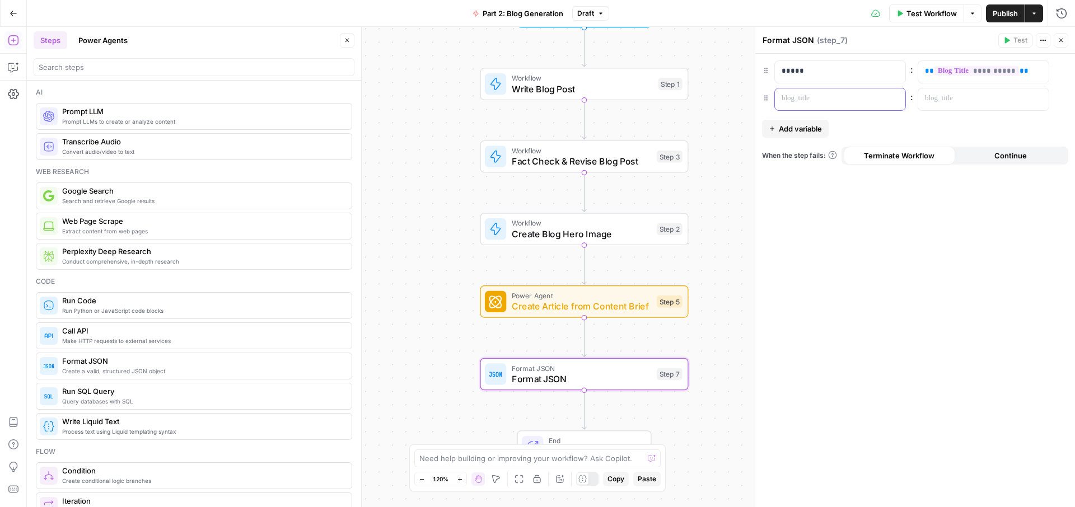
click at [796, 99] on p at bounding box center [830, 98] width 99 height 11
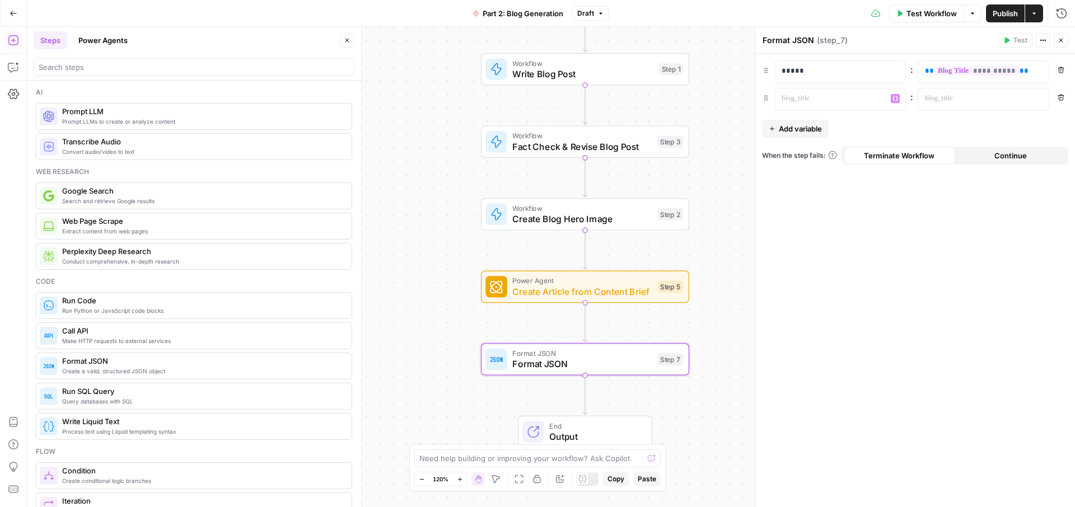
click at [348, 42] on icon "button" at bounding box center [347, 40] width 7 height 7
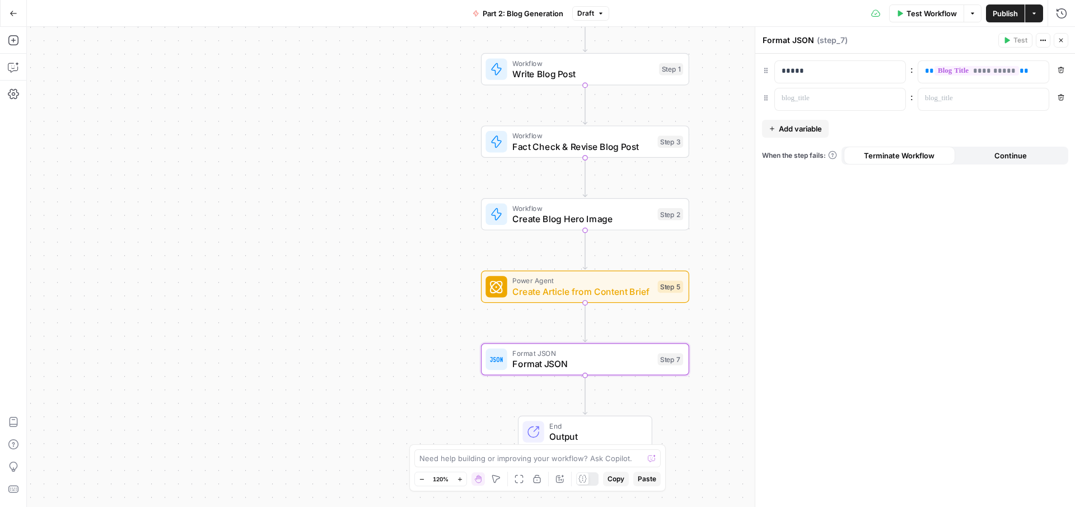
click at [1058, 36] on button "Close" at bounding box center [1060, 40] width 15 height 15
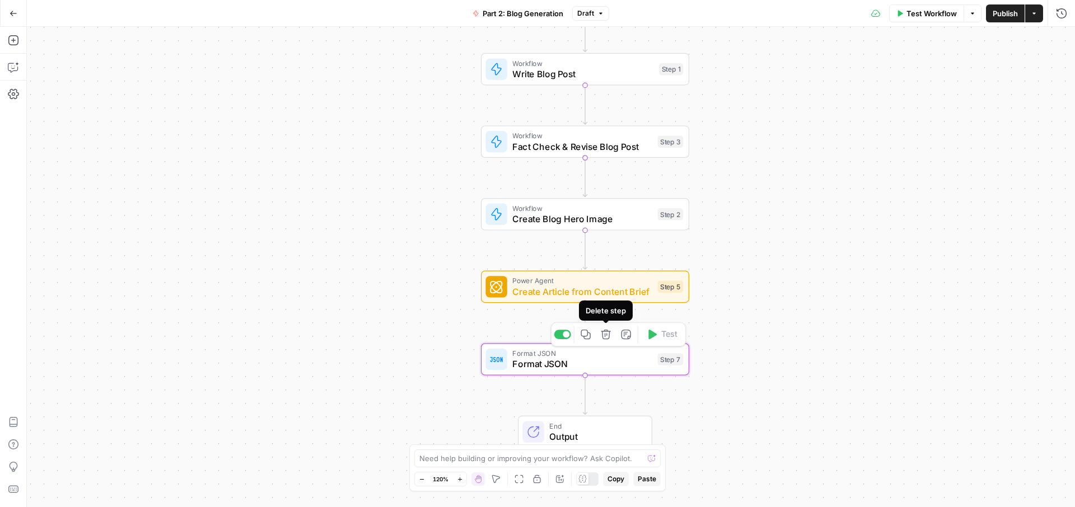
click at [603, 335] on icon "button" at bounding box center [606, 335] width 10 height 10
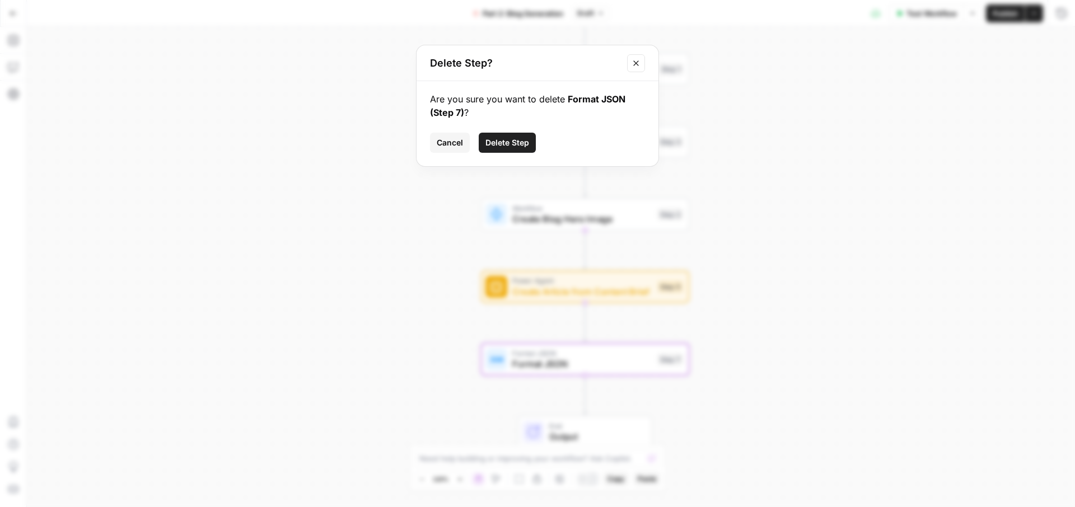
click at [521, 144] on span "Delete Step" at bounding box center [507, 142] width 44 height 11
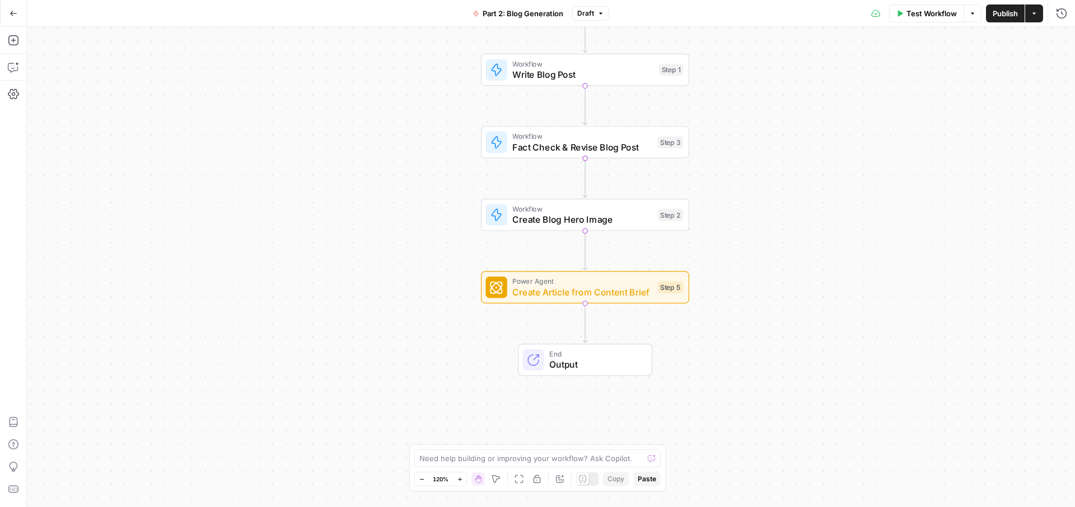
click at [833, 226] on div "Workflow Set Inputs Inputs Workflow Write Blog Post Step 1 Workflow Fact Check …" at bounding box center [551, 267] width 1048 height 480
click at [308, 145] on div "Workflow Set Inputs Inputs Workflow Write Blog Post Step 1 Workflow Fact Check …" at bounding box center [551, 267] width 1048 height 480
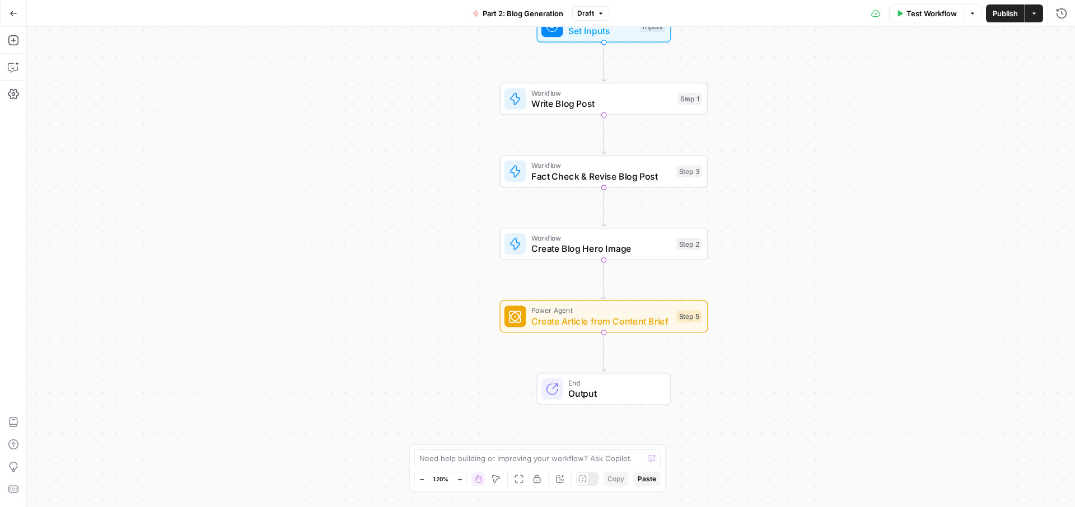
click at [321, 105] on div "Workflow Set Inputs Inputs Workflow Write Blog Post Step 1 Workflow Fact Check …" at bounding box center [551, 267] width 1048 height 480
click at [360, 144] on div "Workflow Set Inputs Inputs Workflow Write Blog Post Step 1 Workflow Fact Check …" at bounding box center [551, 267] width 1048 height 480
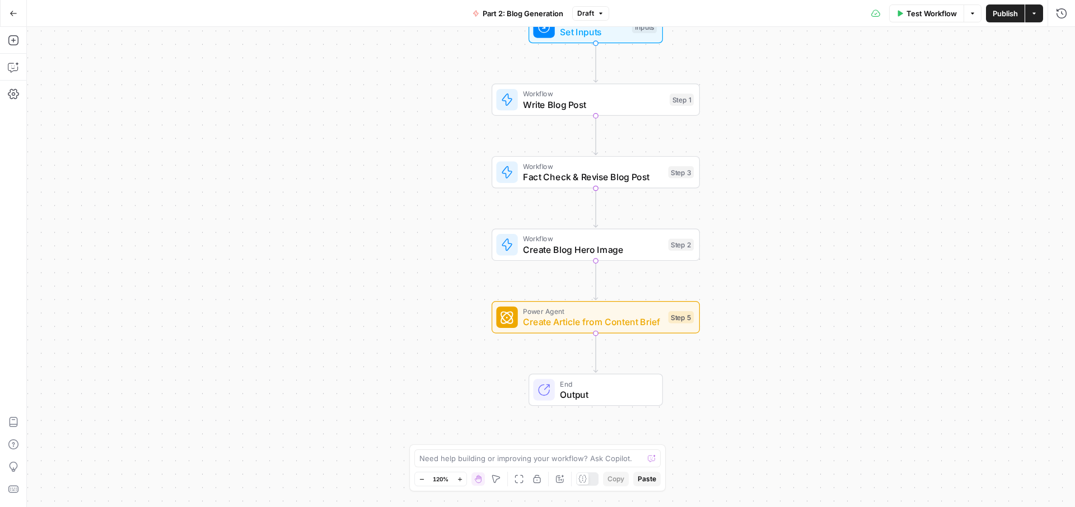
click at [17, 6] on button "Go Back" at bounding box center [13, 13] width 20 height 20
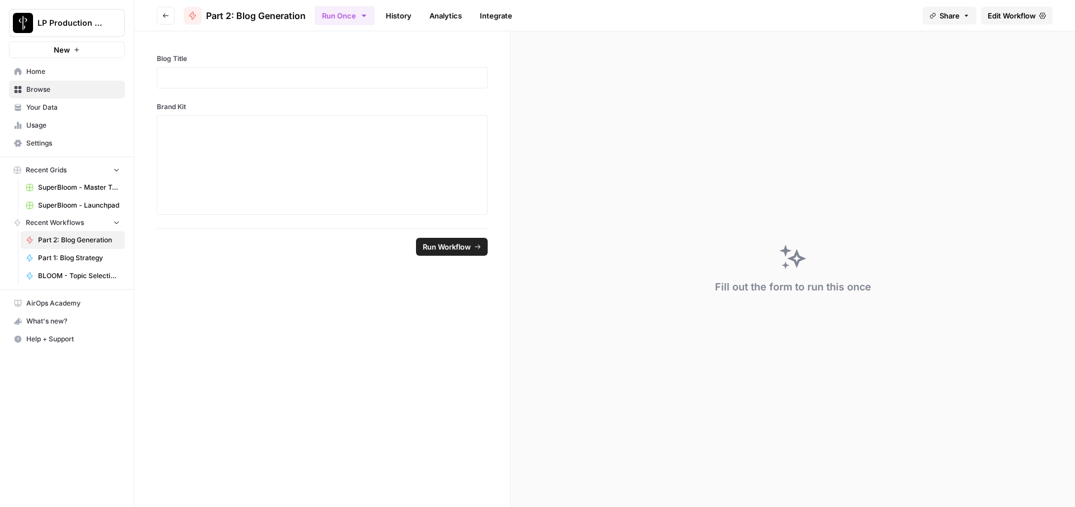
click at [170, 17] on button "Go back" at bounding box center [166, 16] width 18 height 18
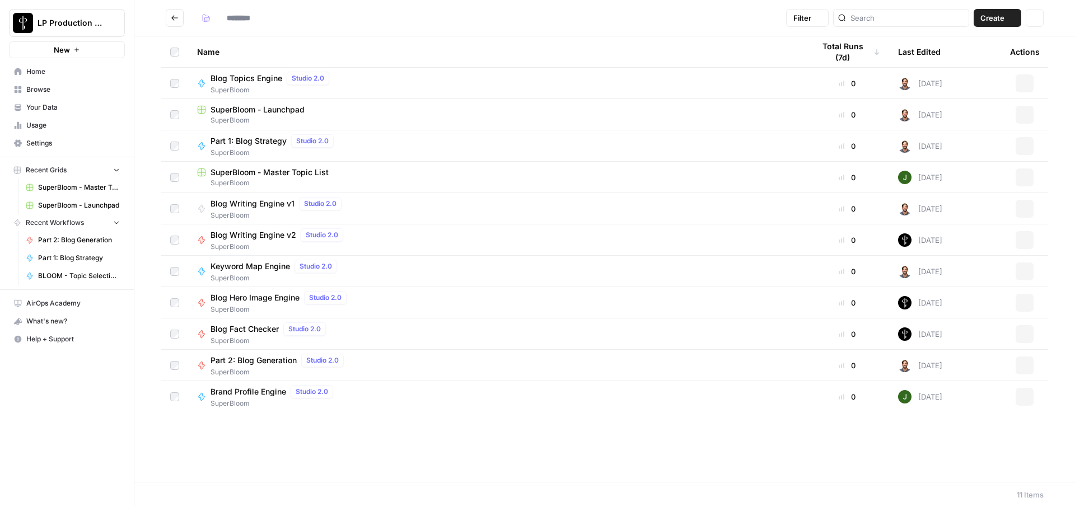
type input "**********"
click at [273, 141] on span "Part 1: Blog Strategy" at bounding box center [248, 140] width 76 height 11
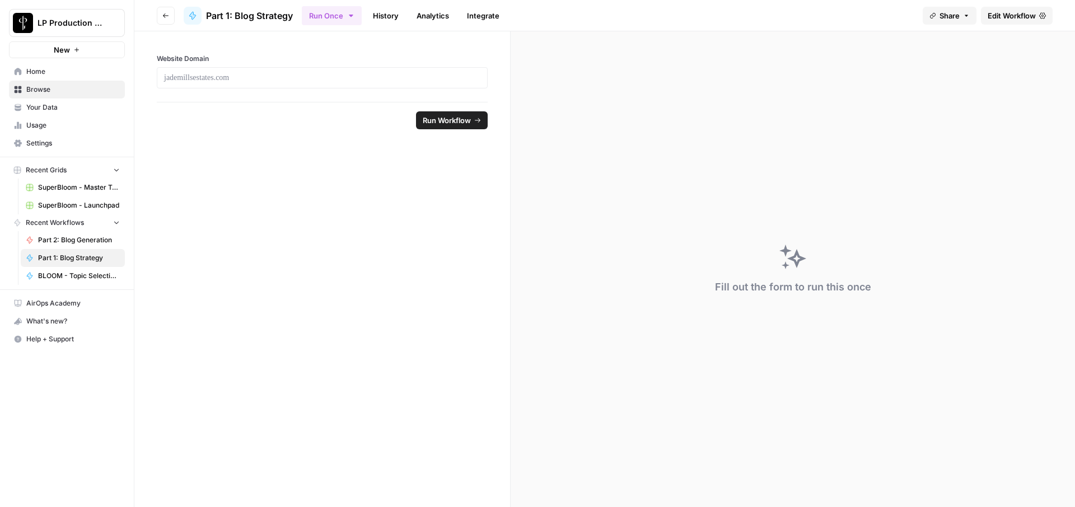
click at [1008, 8] on link "Edit Workflow" at bounding box center [1017, 16] width 72 height 18
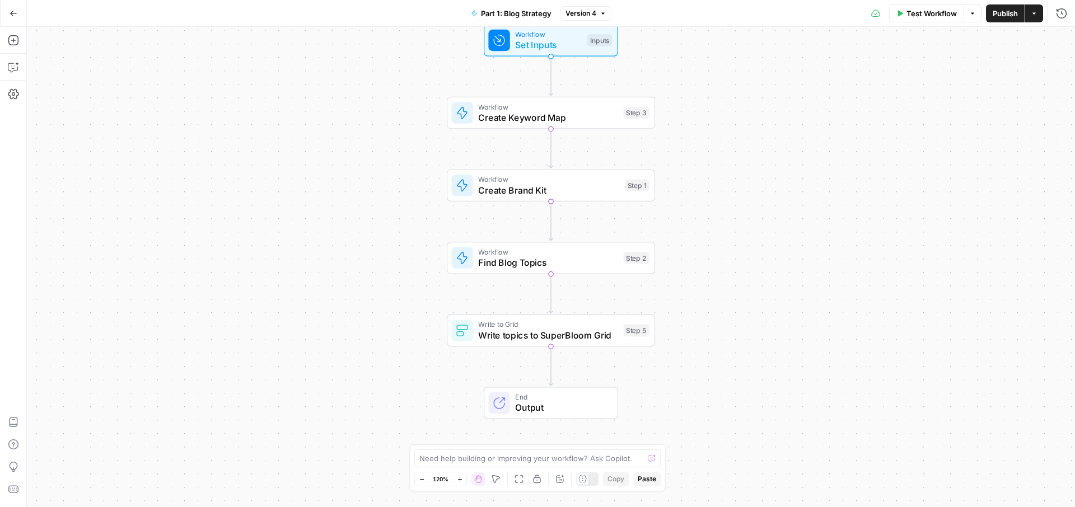
click at [16, 13] on icon "button" at bounding box center [13, 13] width 7 height 5
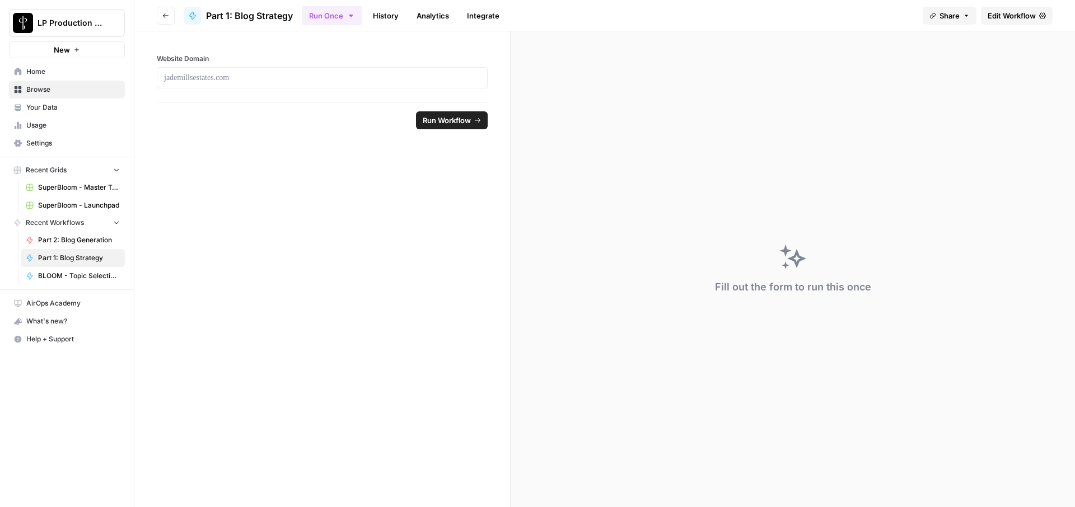
click at [160, 15] on button "Go back" at bounding box center [166, 16] width 18 height 18
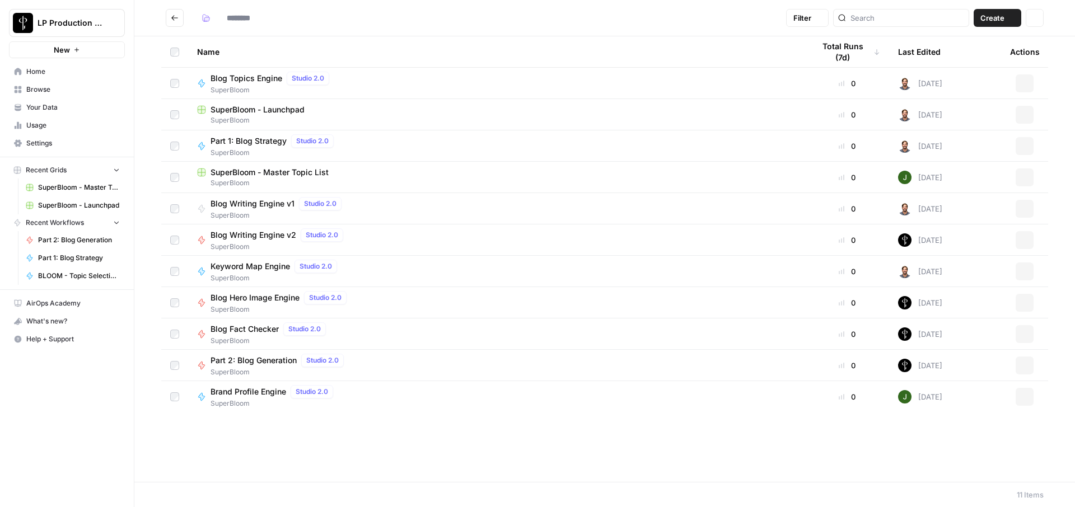
type input "**********"
click at [226, 76] on span "Blog Topics Engine" at bounding box center [246, 78] width 72 height 11
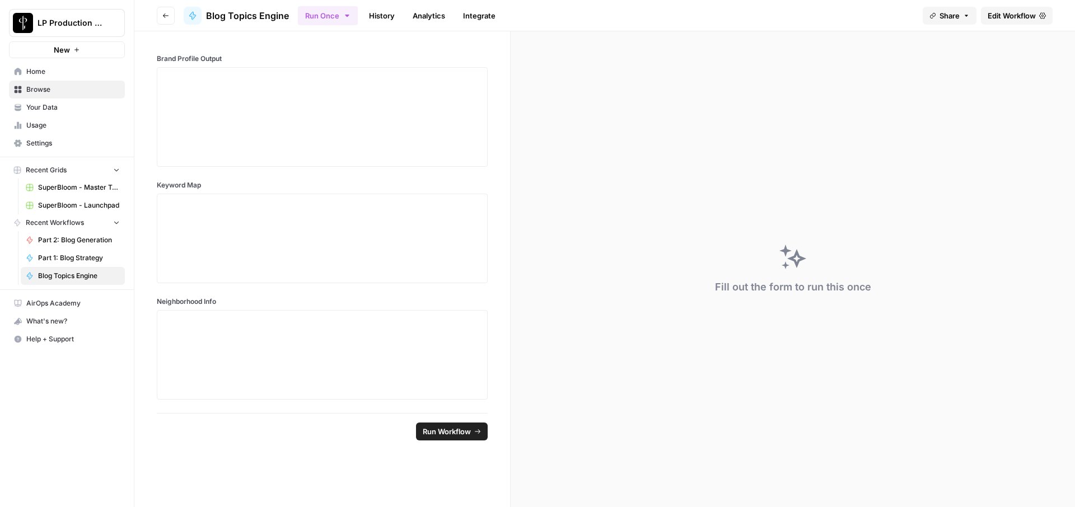
click at [161, 13] on button "Go back" at bounding box center [166, 16] width 18 height 18
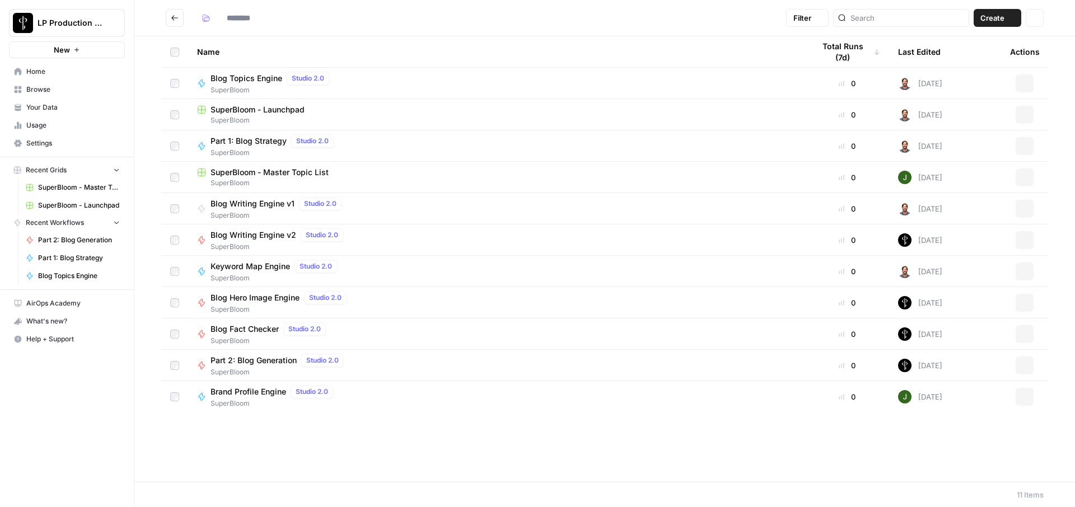
type input "**********"
click at [281, 367] on span "SuperBloom" at bounding box center [279, 372] width 138 height 10
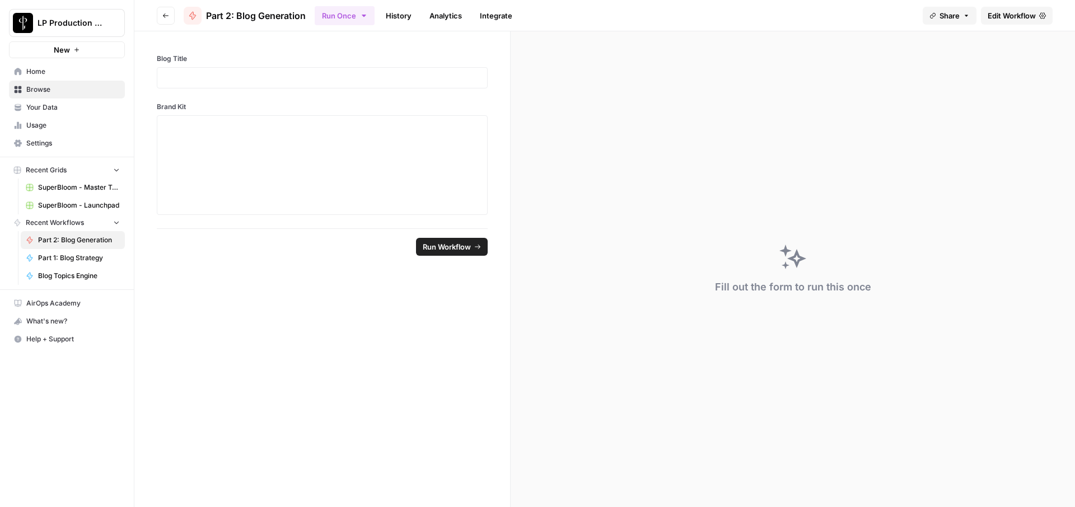
click at [1043, 17] on icon at bounding box center [1042, 15] width 7 height 6
